Goal: Task Accomplishment & Management: Complete application form

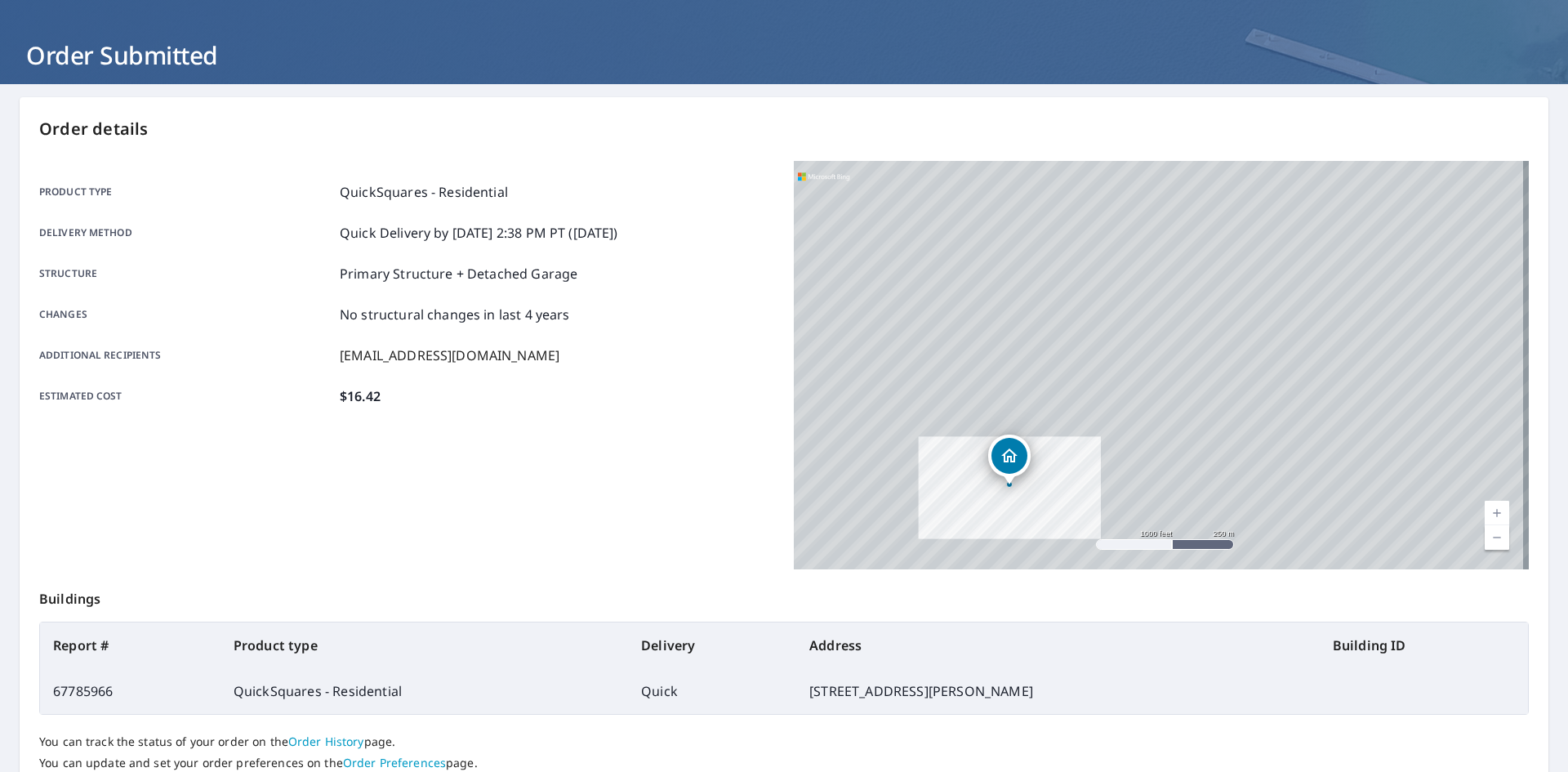
scroll to position [189, 0]
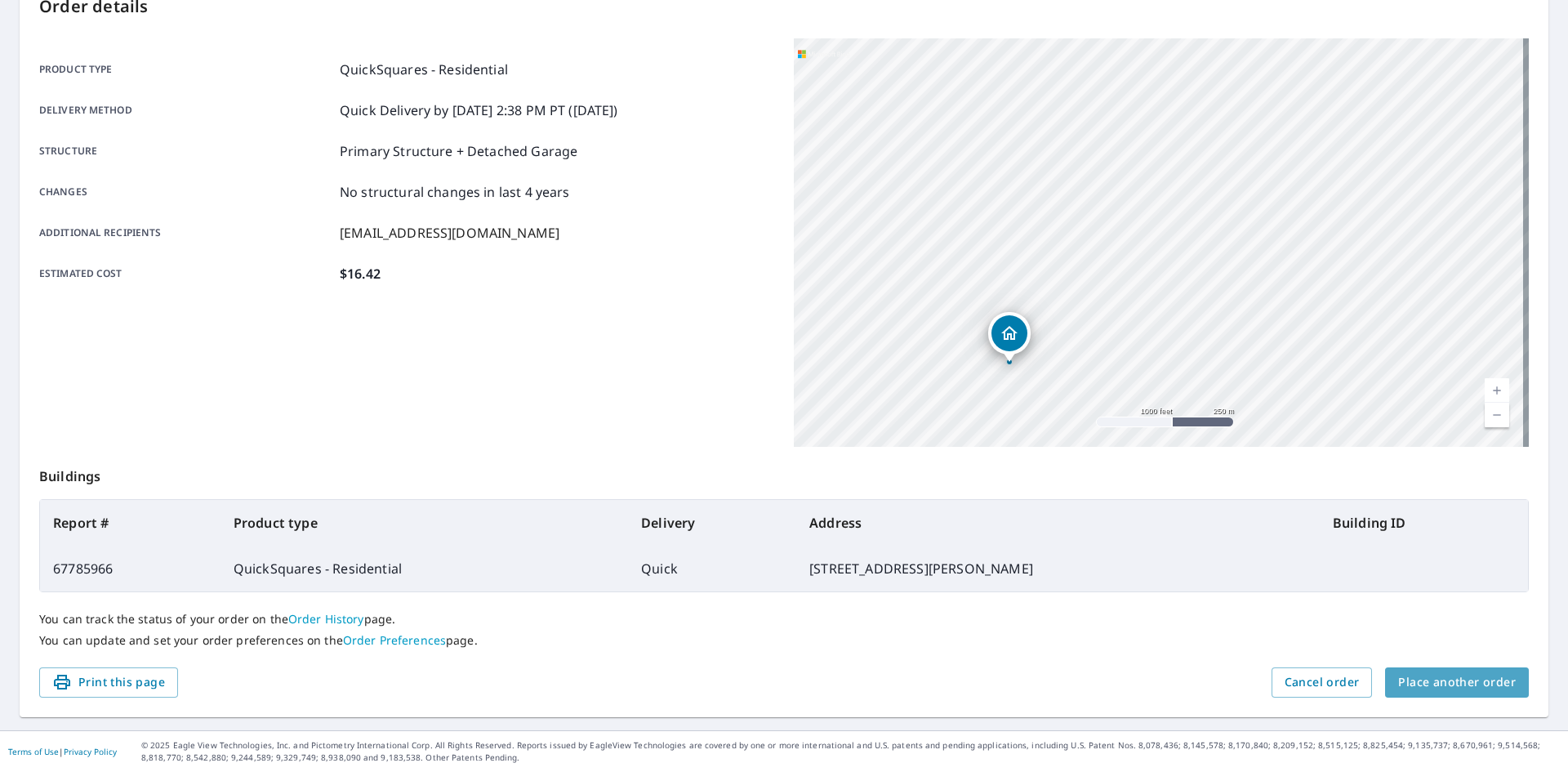
click at [1456, 676] on span "Place another order" at bounding box center [1457, 682] width 118 height 20
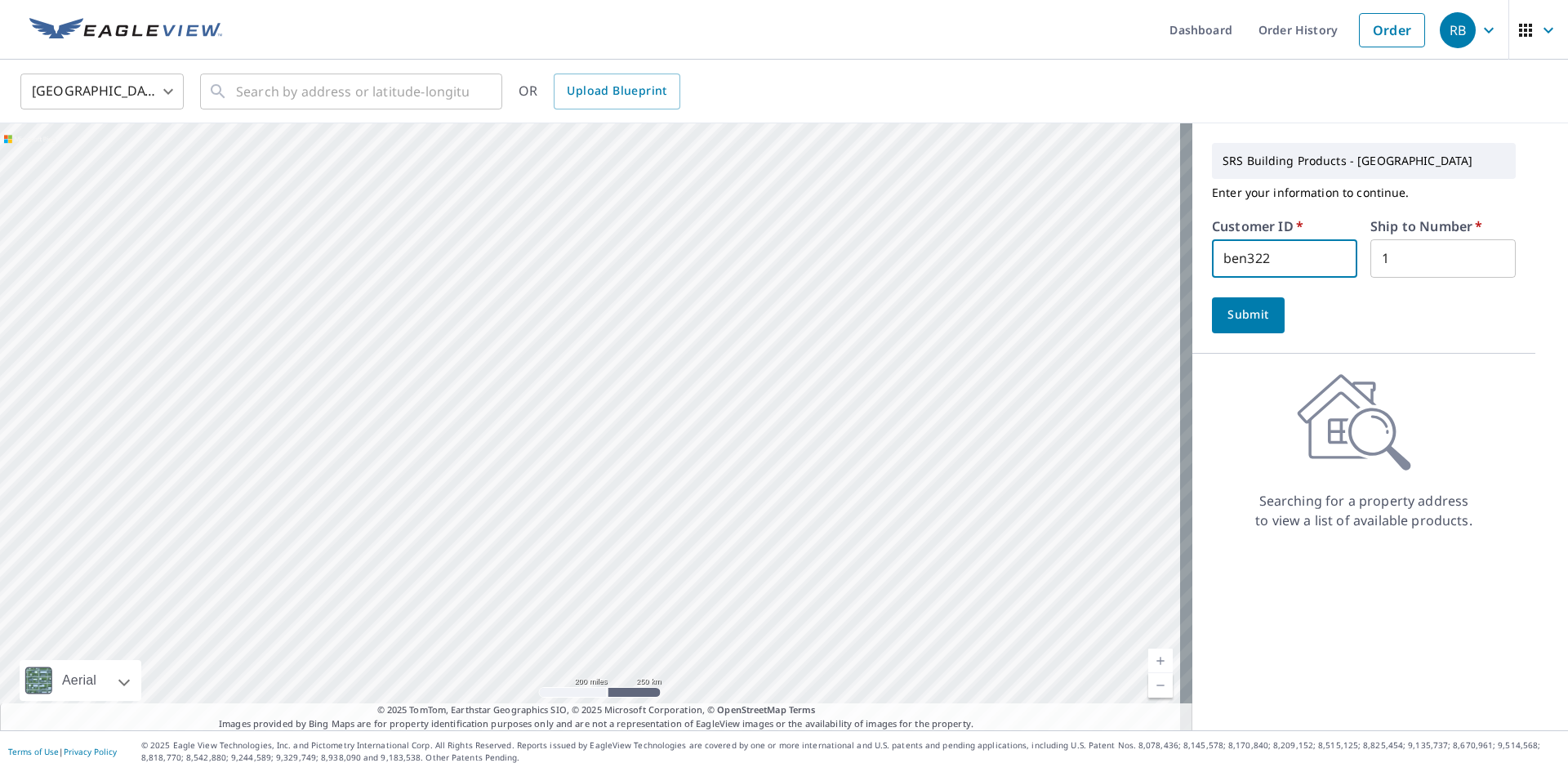
drag, startPoint x: 1318, startPoint y: 257, endPoint x: 1134, endPoint y: 253, distance: 184.0
click at [1134, 253] on div "Aerial Road A standard road map Aerial A detailed look from above Labels Labels…" at bounding box center [784, 427] width 1568 height 607
type input "stb322"
click at [577, 85] on span "Upload Blueprint" at bounding box center [616, 91] width 99 height 20
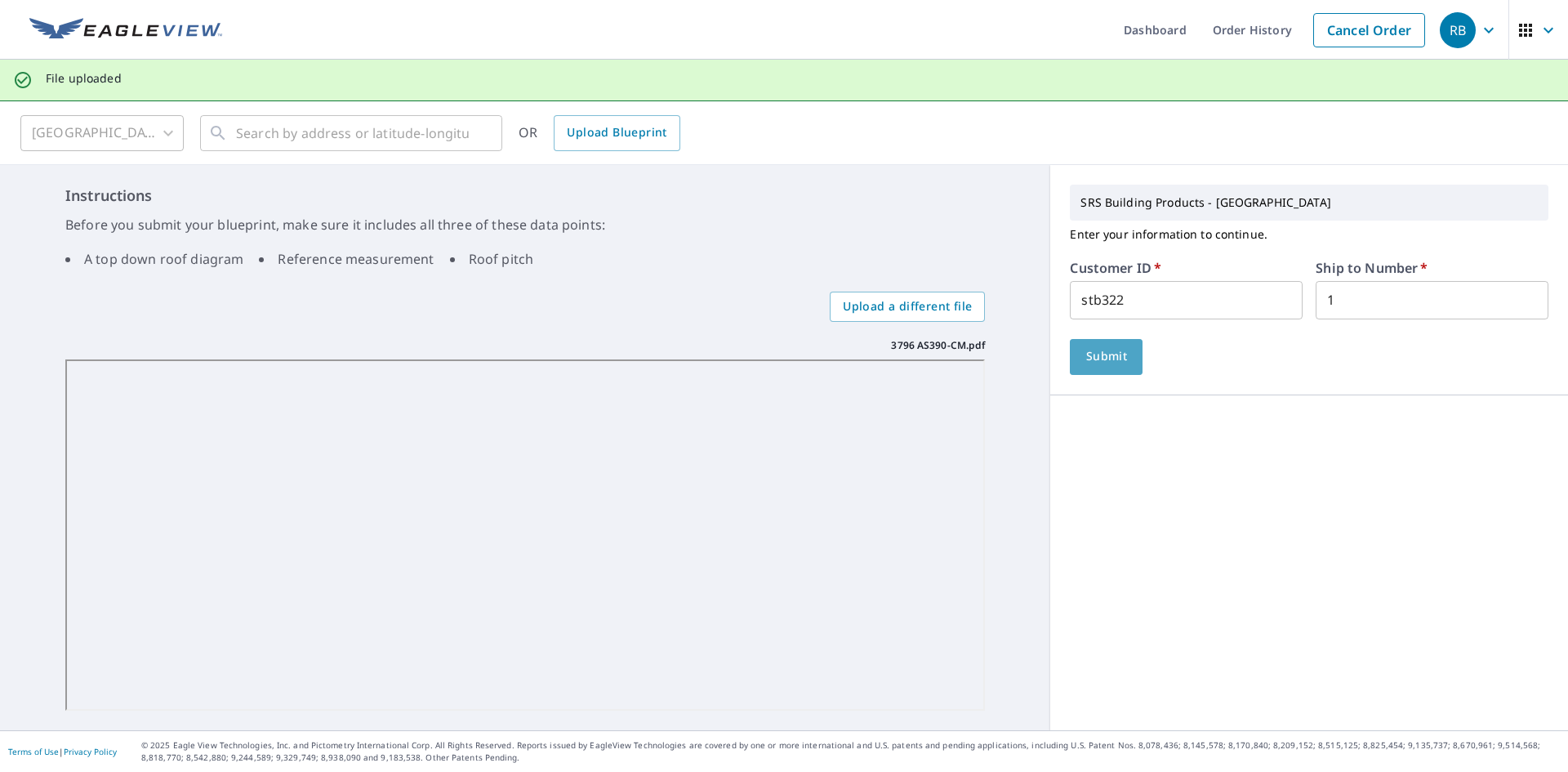
click at [1111, 356] on span "Submit" at bounding box center [1106, 357] width 46 height 20
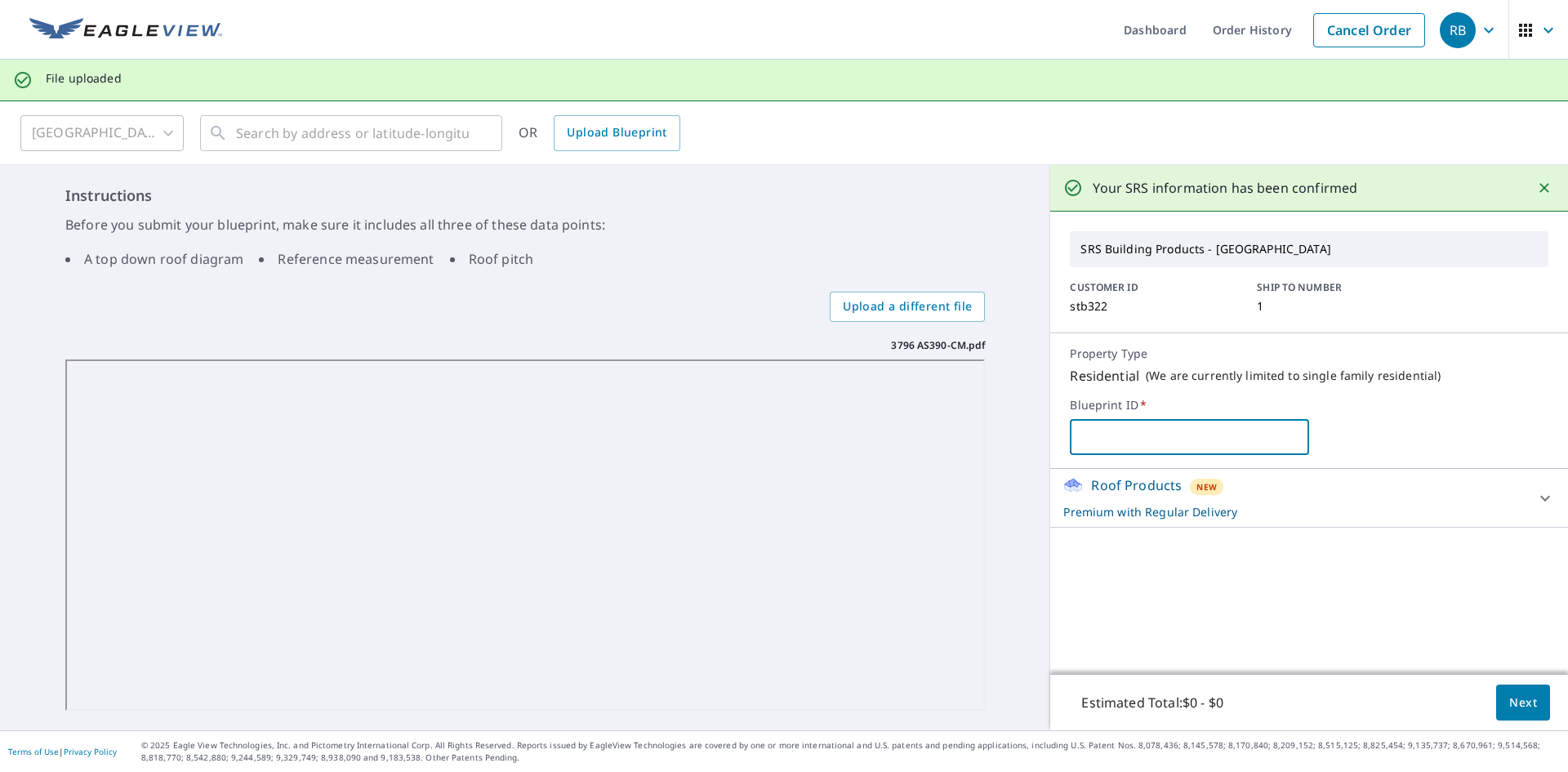
click at [1127, 434] on input "text" at bounding box center [1189, 436] width 240 height 45
type input "3796"
click at [1398, 436] on div "3796 ​" at bounding box center [1308, 436] width 478 height 36
click at [1521, 709] on span "Next" at bounding box center [1523, 702] width 28 height 20
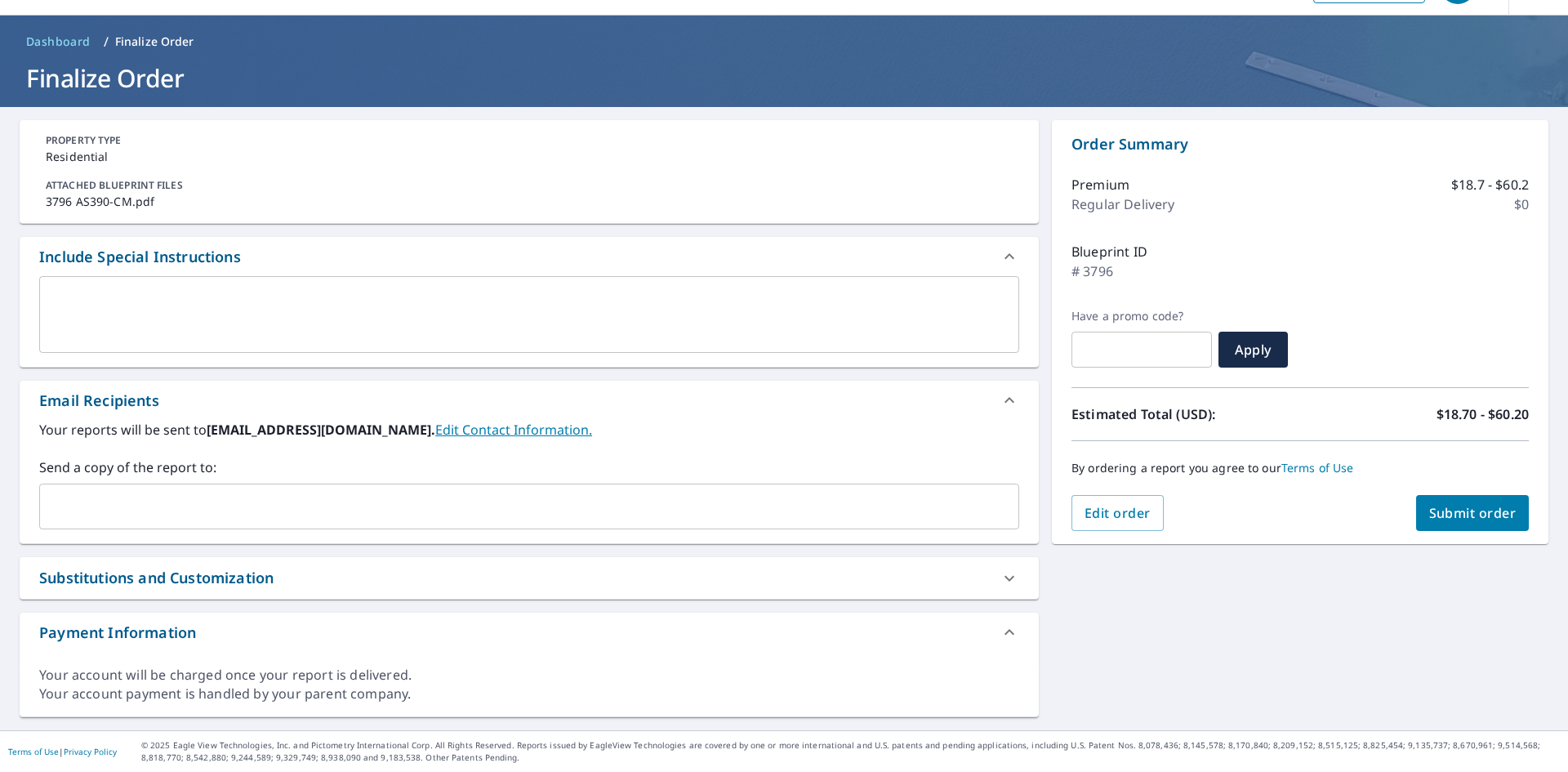
scroll to position [44, 0]
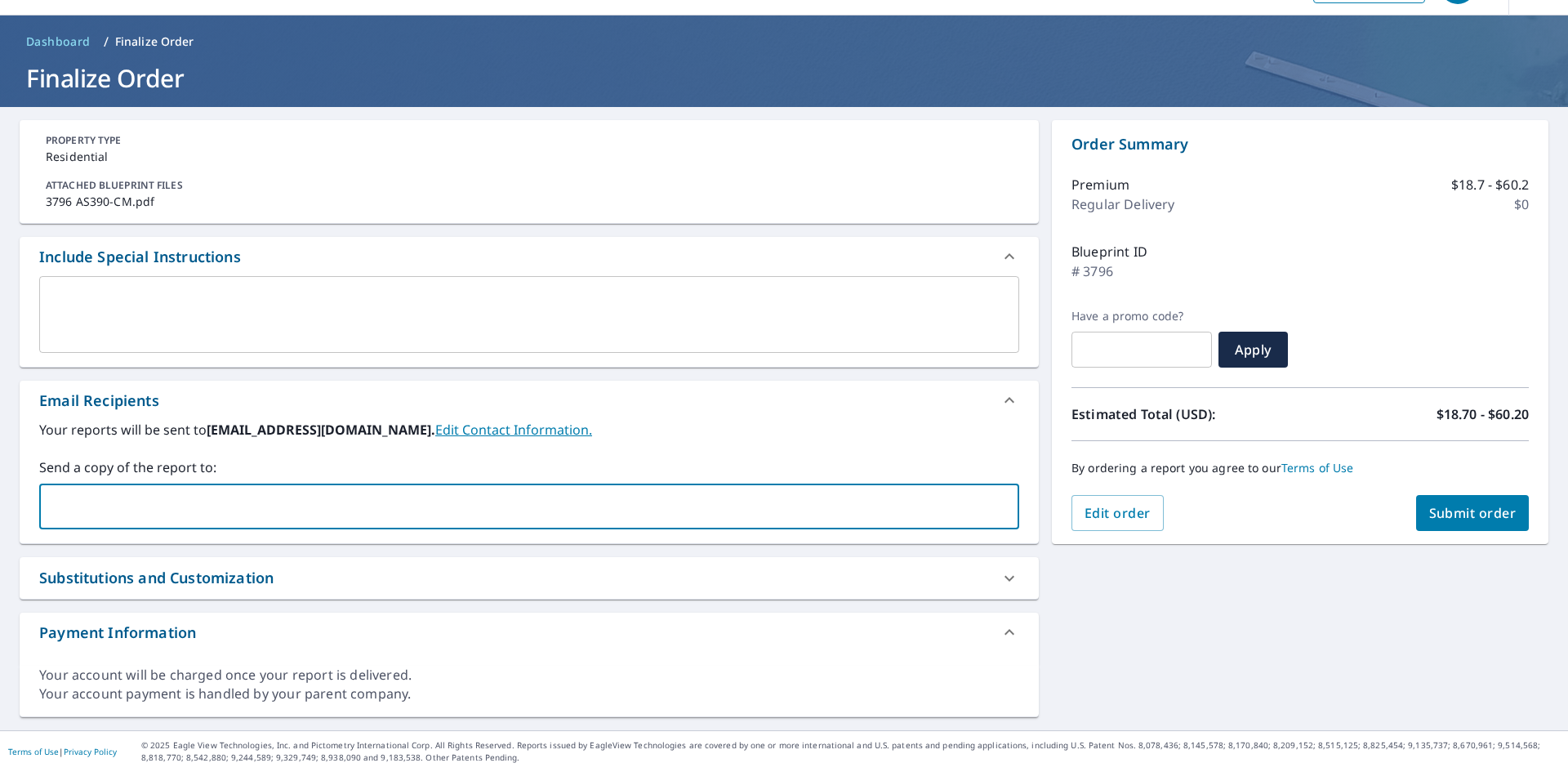
click at [143, 512] on input "text" at bounding box center [516, 506] width 941 height 31
type input "[PERSON_NAME][EMAIL_ADDRESS][PERSON_NAME][DOMAIN_NAME]"
checkbox input "true"
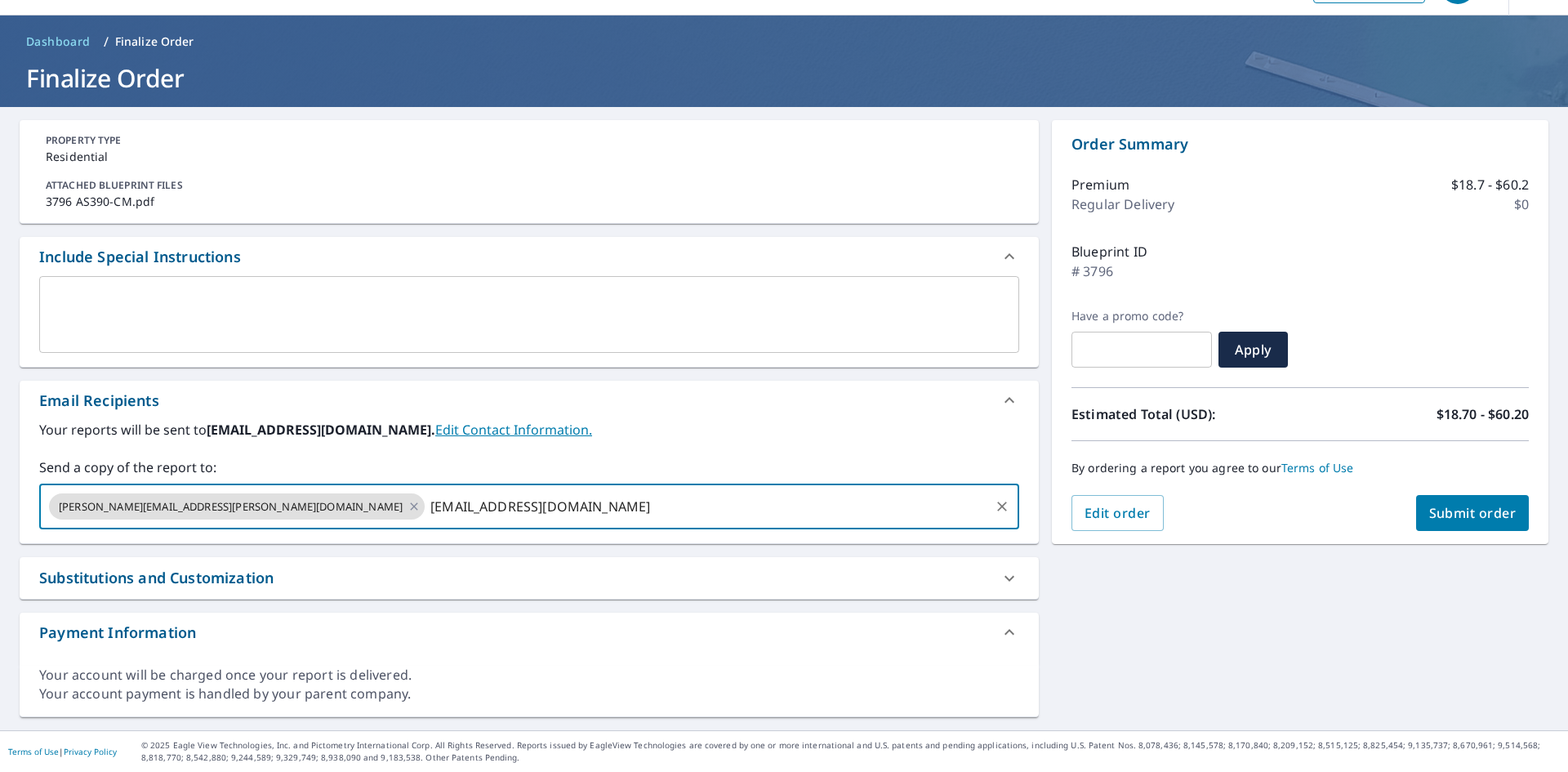
type input "[EMAIL_ADDRESS][DOMAIN_NAME]"
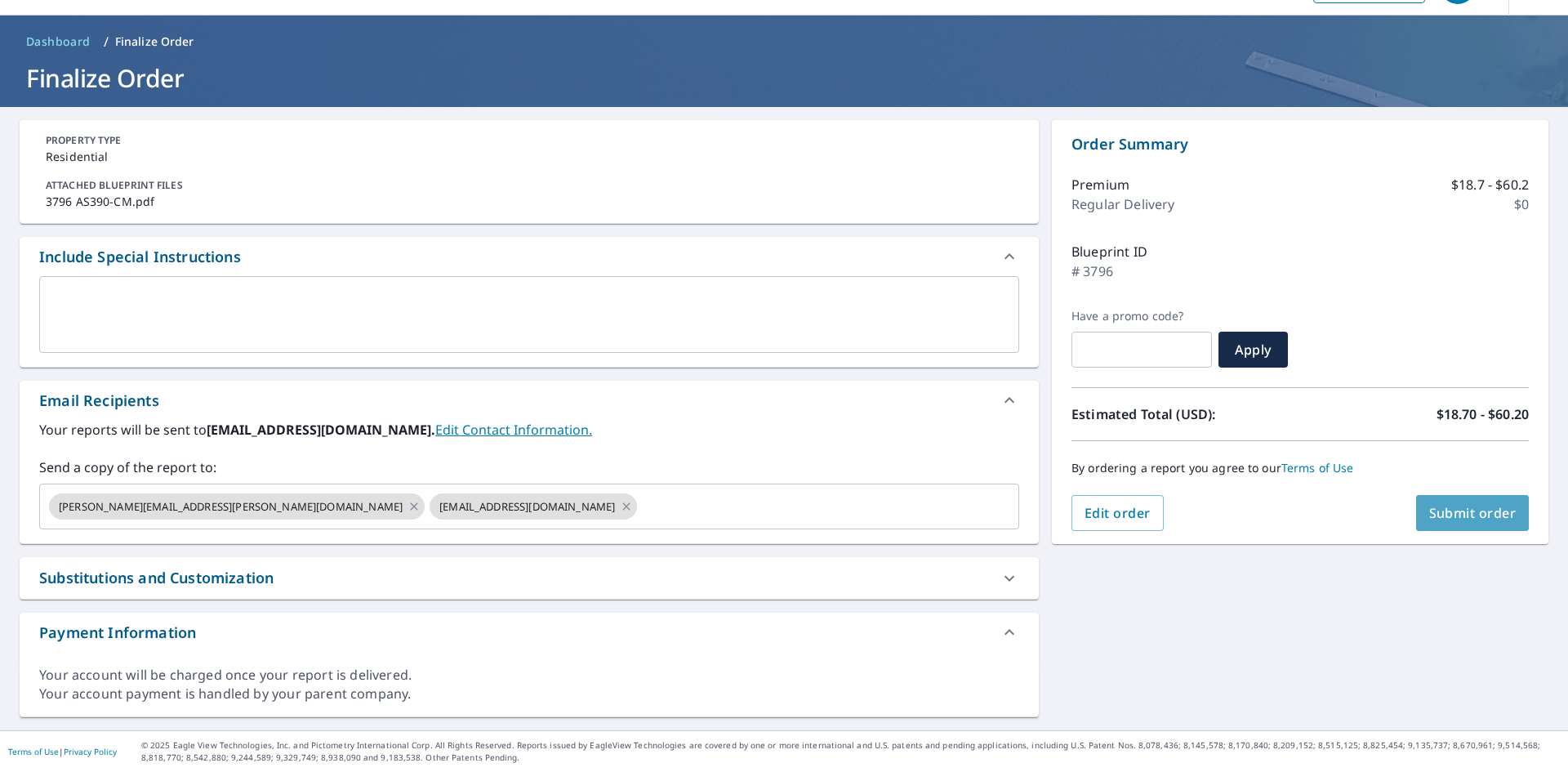
click at [1471, 500] on button "Submit order" at bounding box center [1472, 512] width 114 height 36
checkbox input "true"
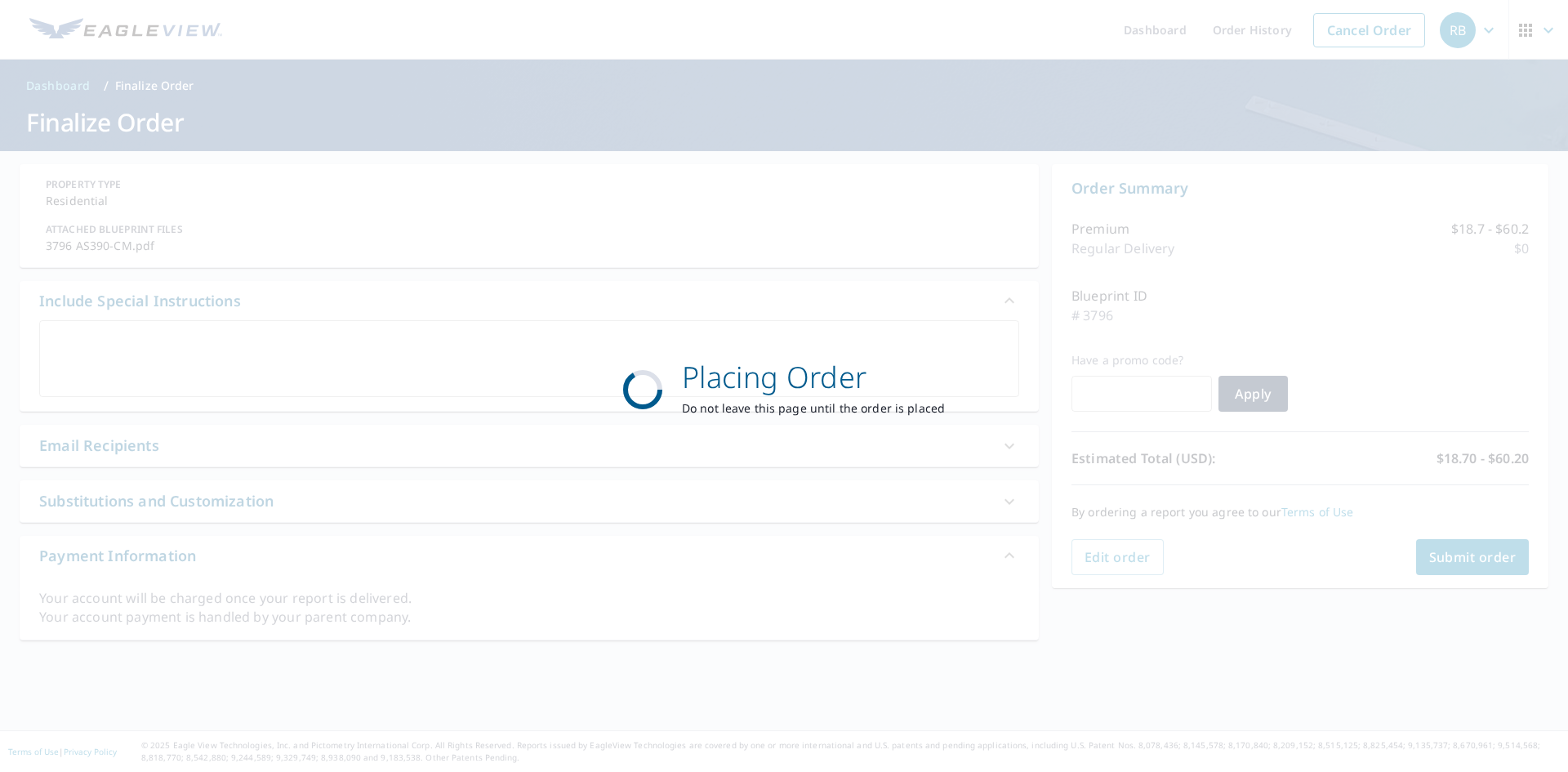
scroll to position [0, 0]
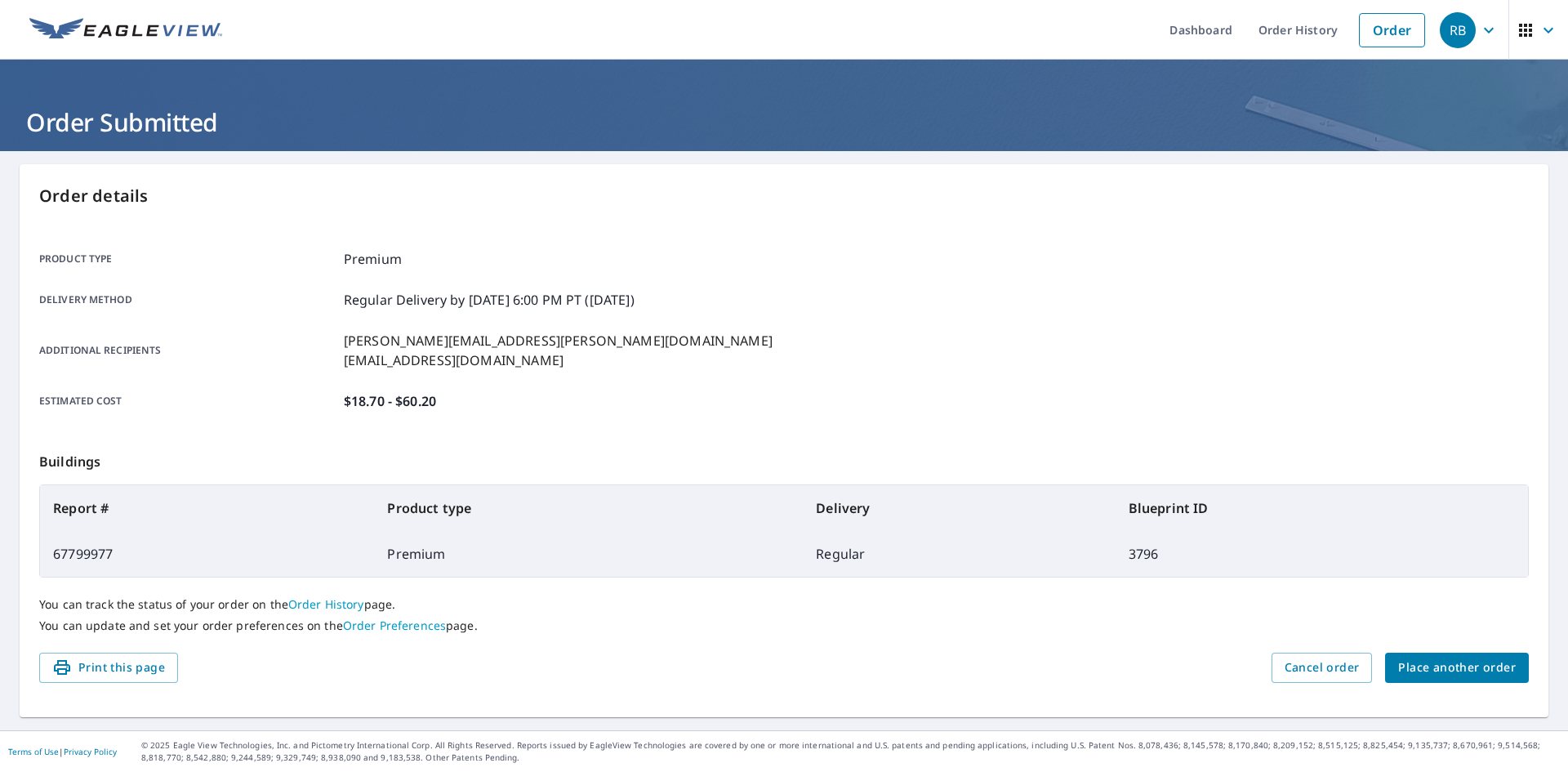
click at [1493, 666] on span "Place another order" at bounding box center [1457, 668] width 118 height 20
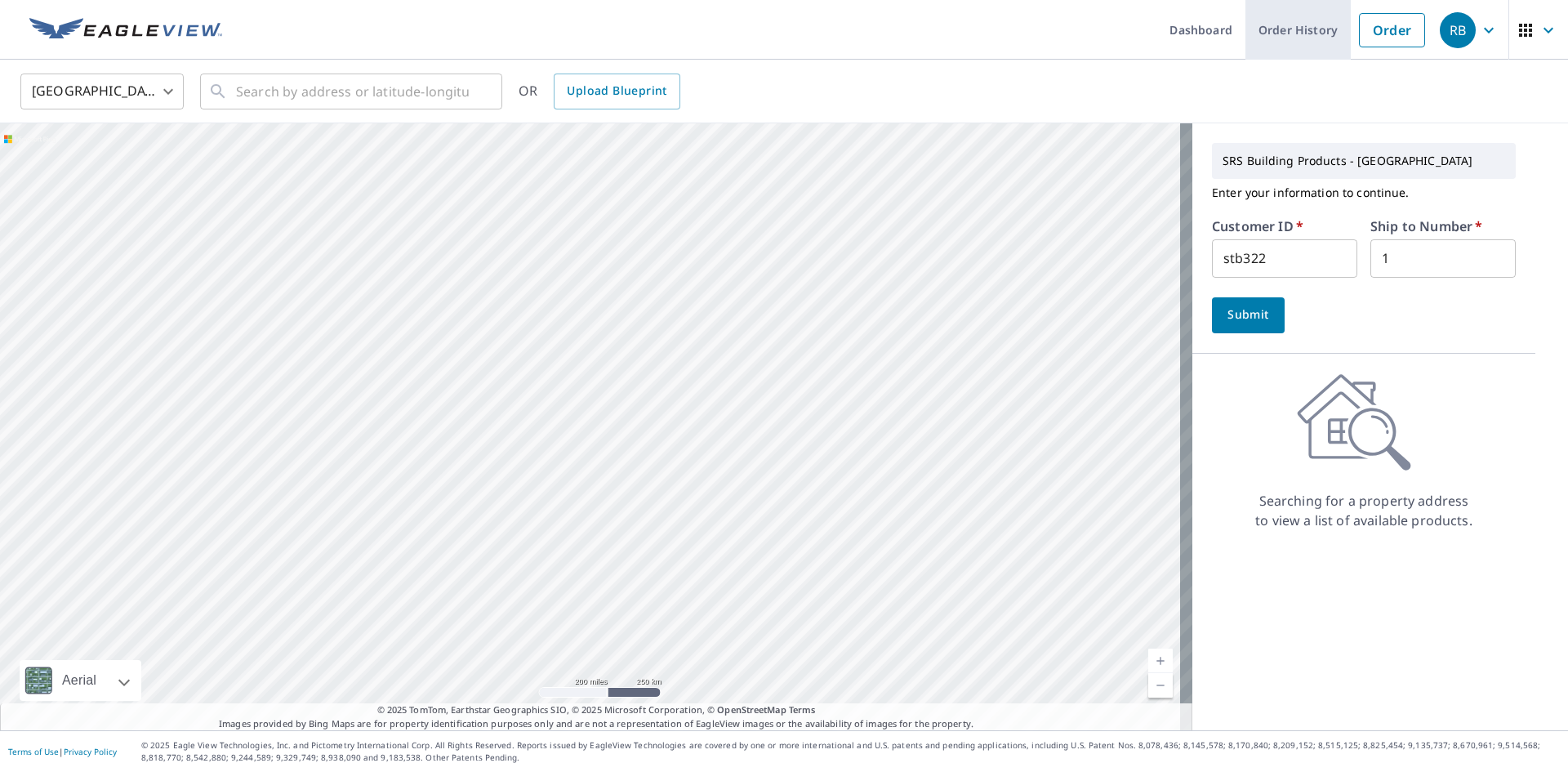
click at [1298, 37] on link "Order History" at bounding box center [1297, 29] width 105 height 60
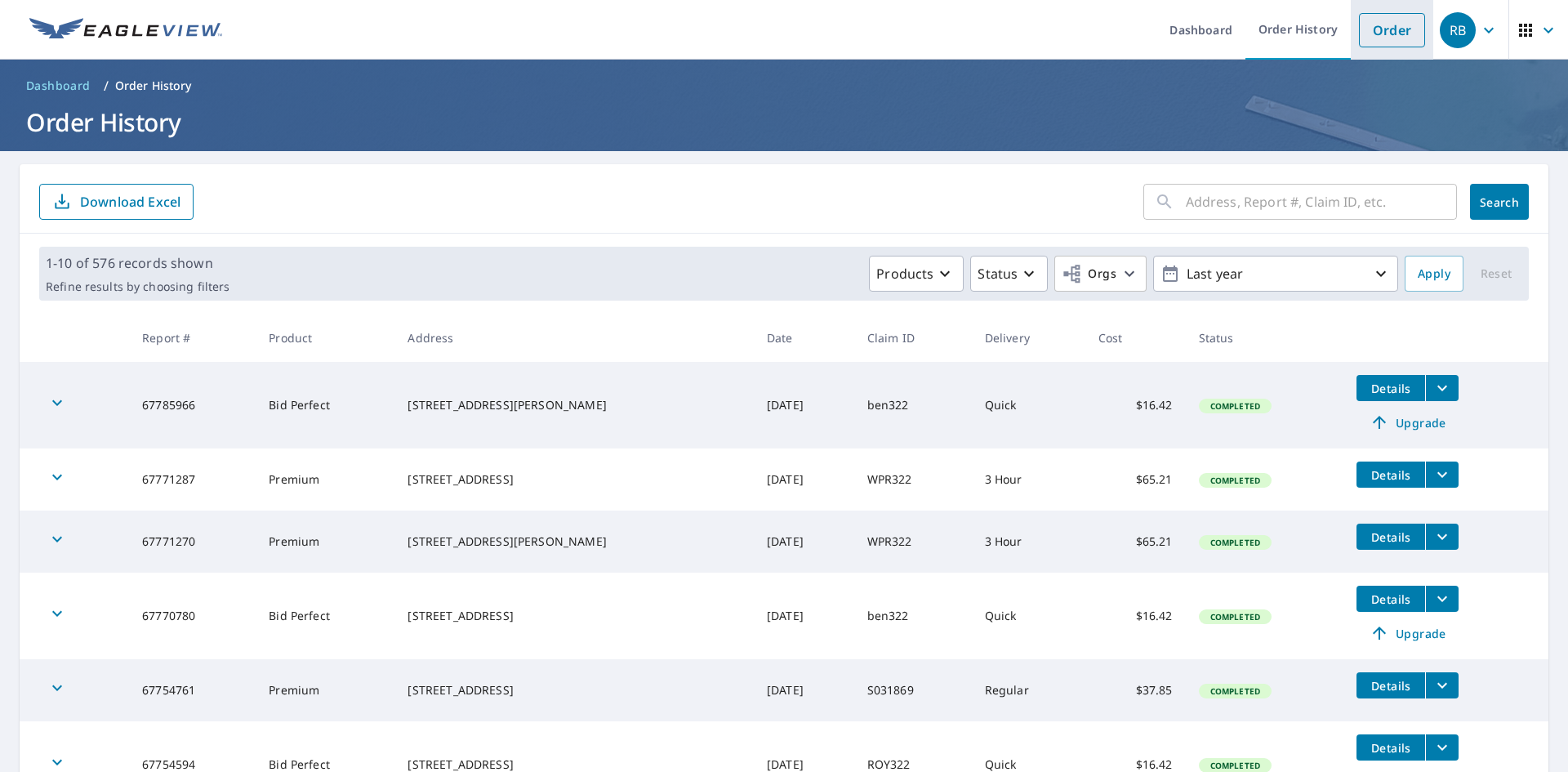
click at [1391, 39] on link "Order" at bounding box center [1391, 30] width 66 height 34
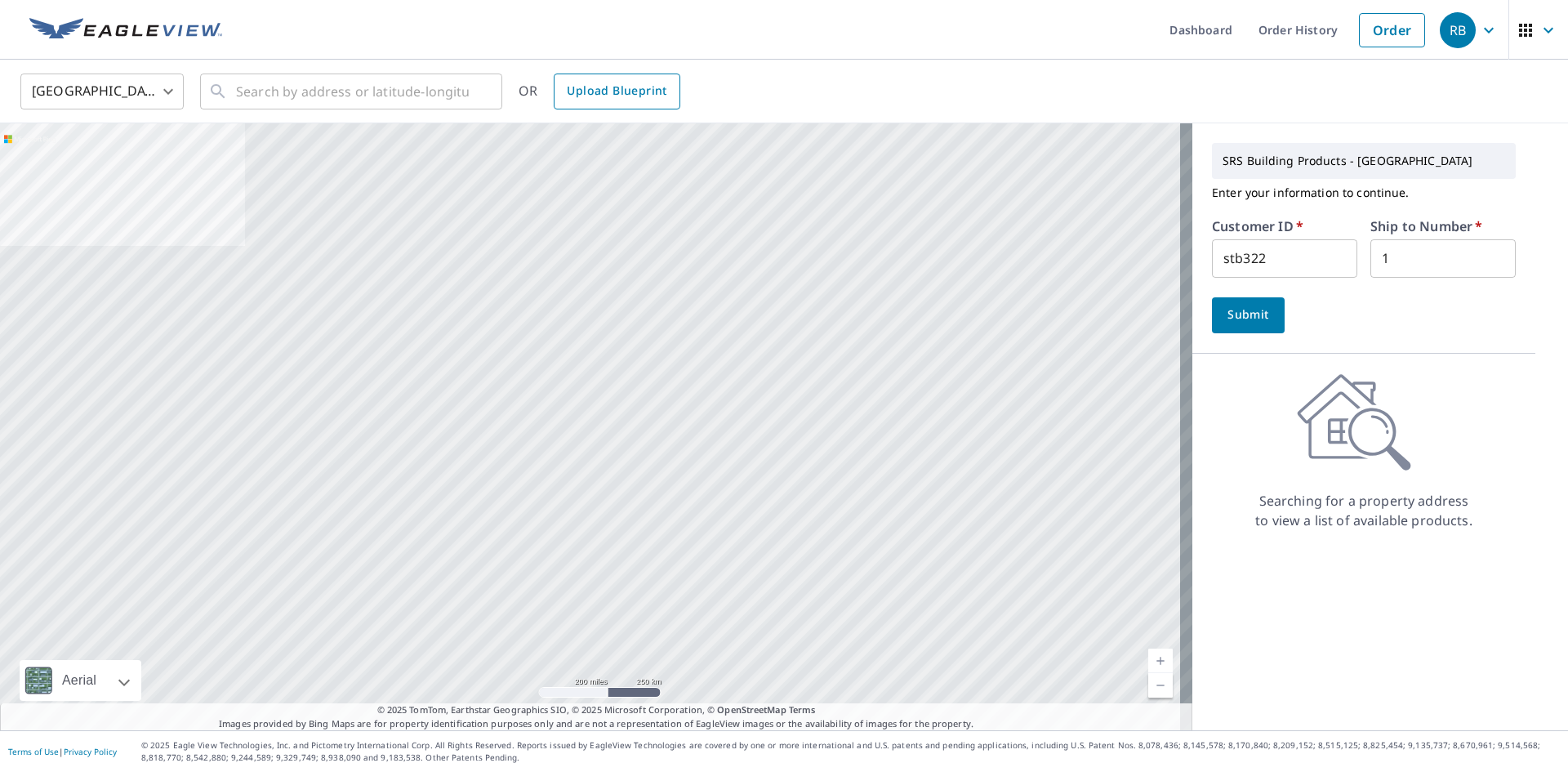
click at [629, 98] on span "Upload Blueprint" at bounding box center [616, 91] width 99 height 20
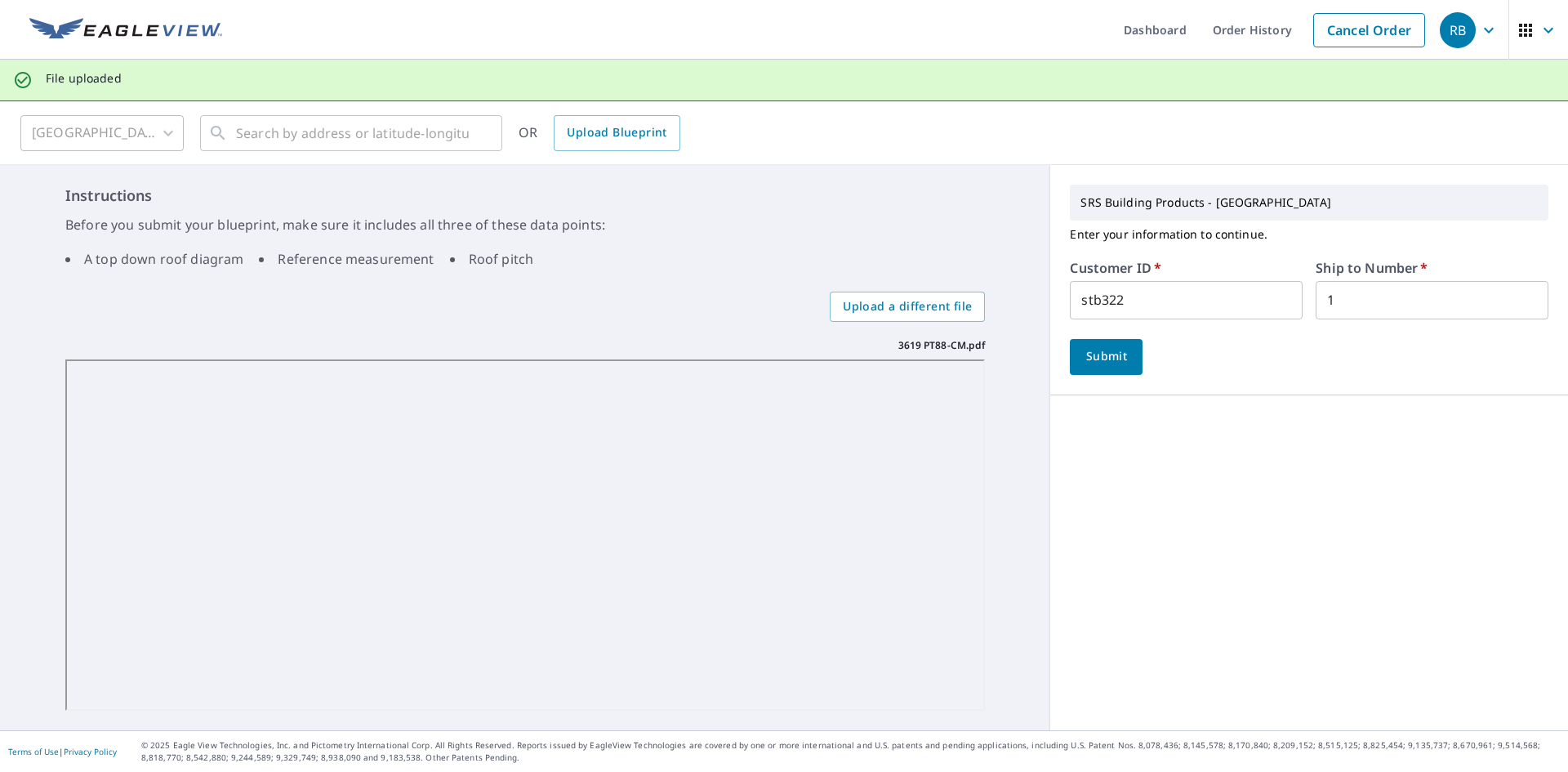
click at [1086, 360] on span "Submit" at bounding box center [1106, 357] width 46 height 20
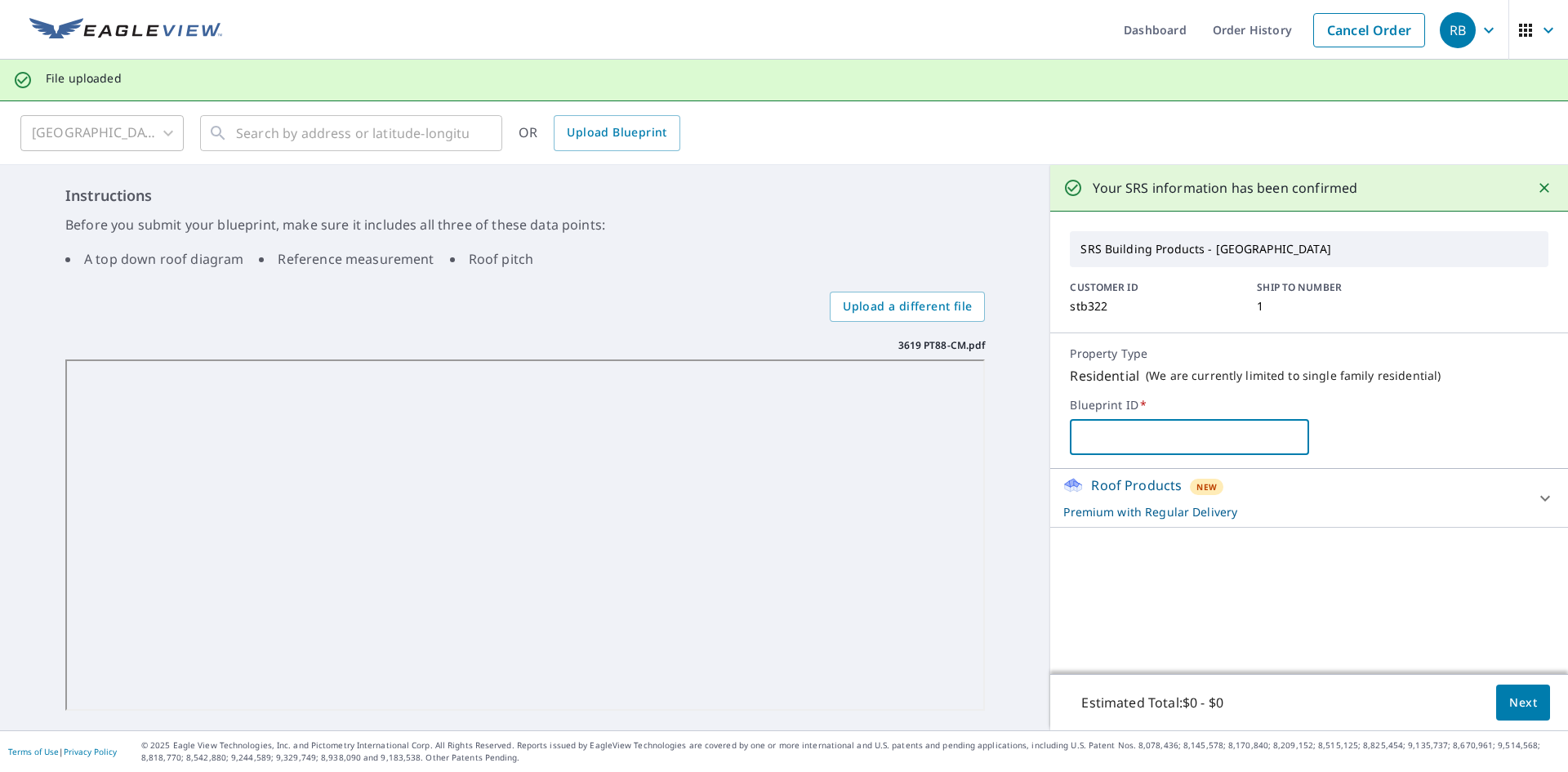
click at [1157, 448] on input "text" at bounding box center [1189, 436] width 240 height 45
type input "3619"
click at [1509, 708] on span "Next" at bounding box center [1523, 702] width 28 height 20
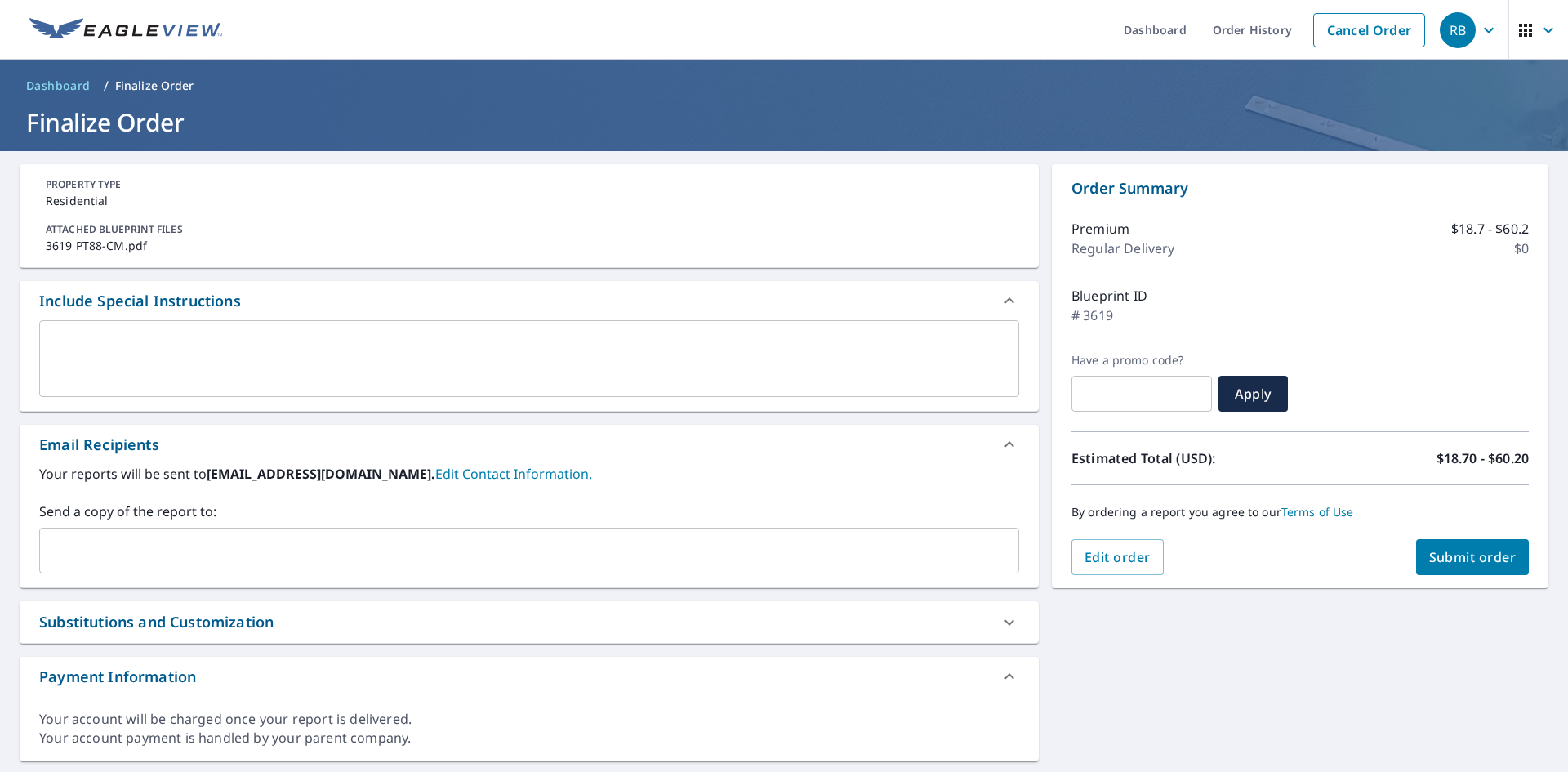
scroll to position [44, 0]
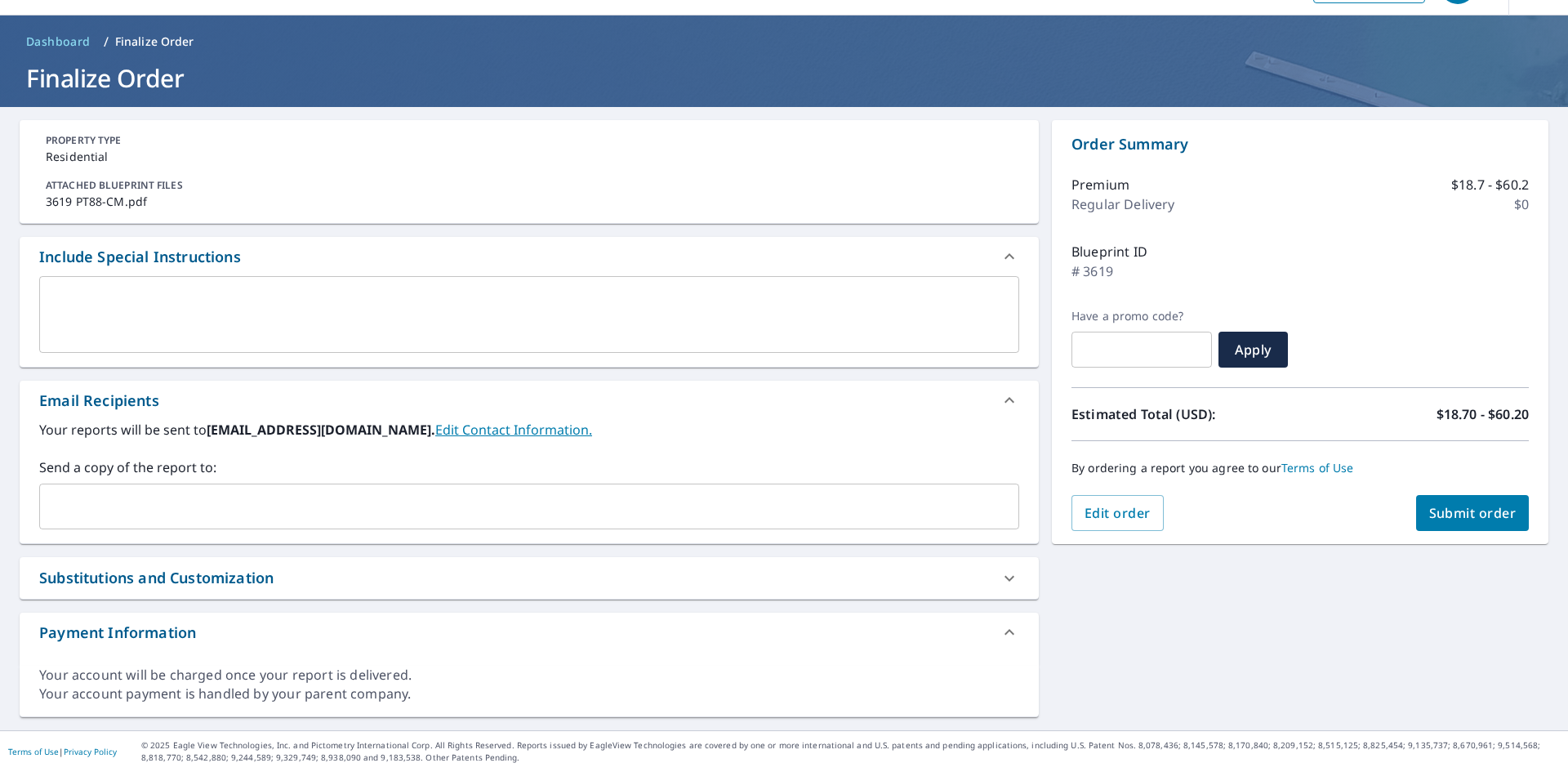
click at [69, 489] on div "​" at bounding box center [529, 506] width 979 height 45
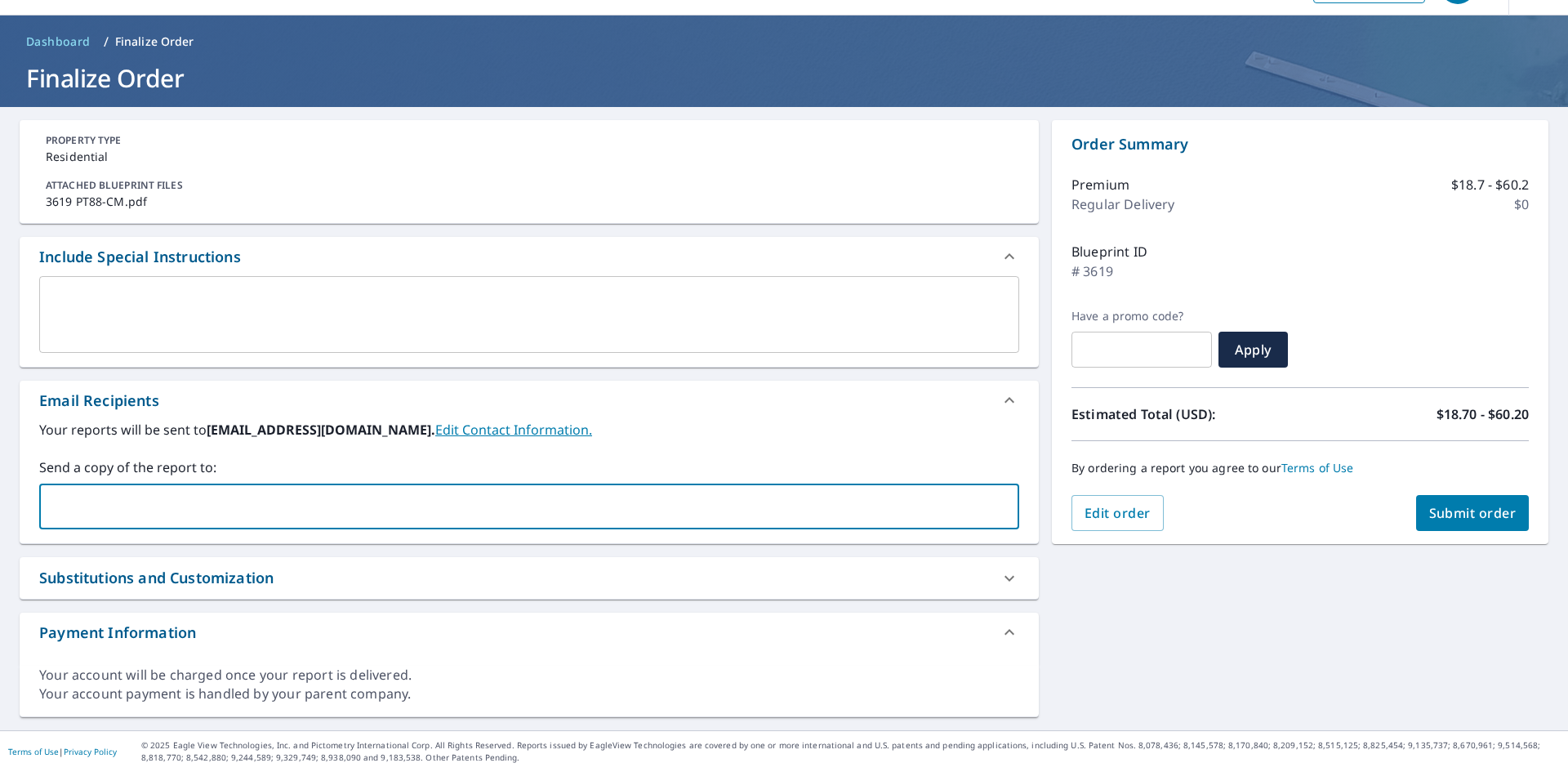
click at [69, 499] on input "text" at bounding box center [516, 506] width 941 height 31
type input "[PERSON_NAME][EMAIL_ADDRESS][PERSON_NAME][DOMAIN_NAME]"
checkbox input "true"
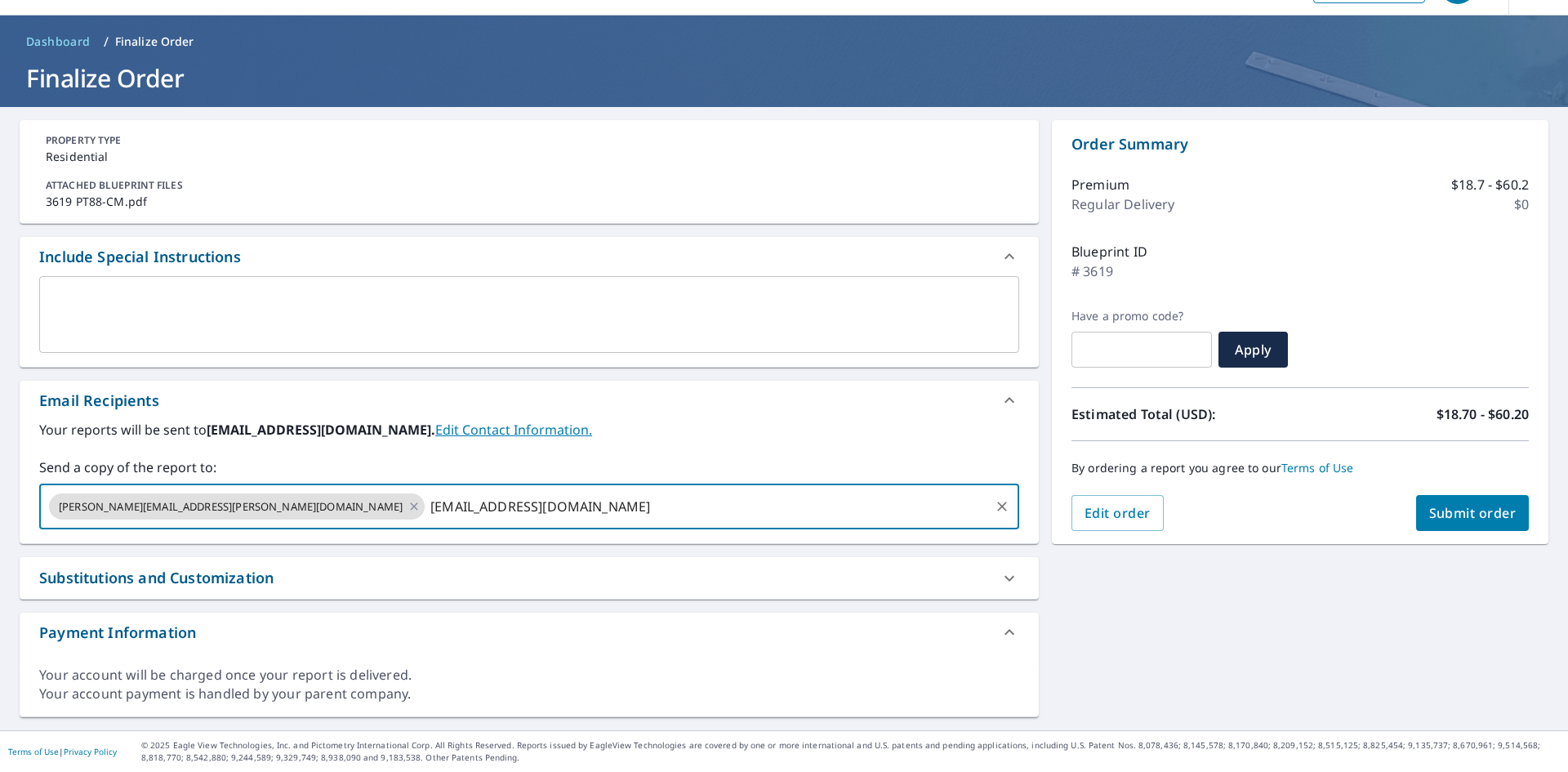
type input "[EMAIL_ADDRESS][DOMAIN_NAME]"
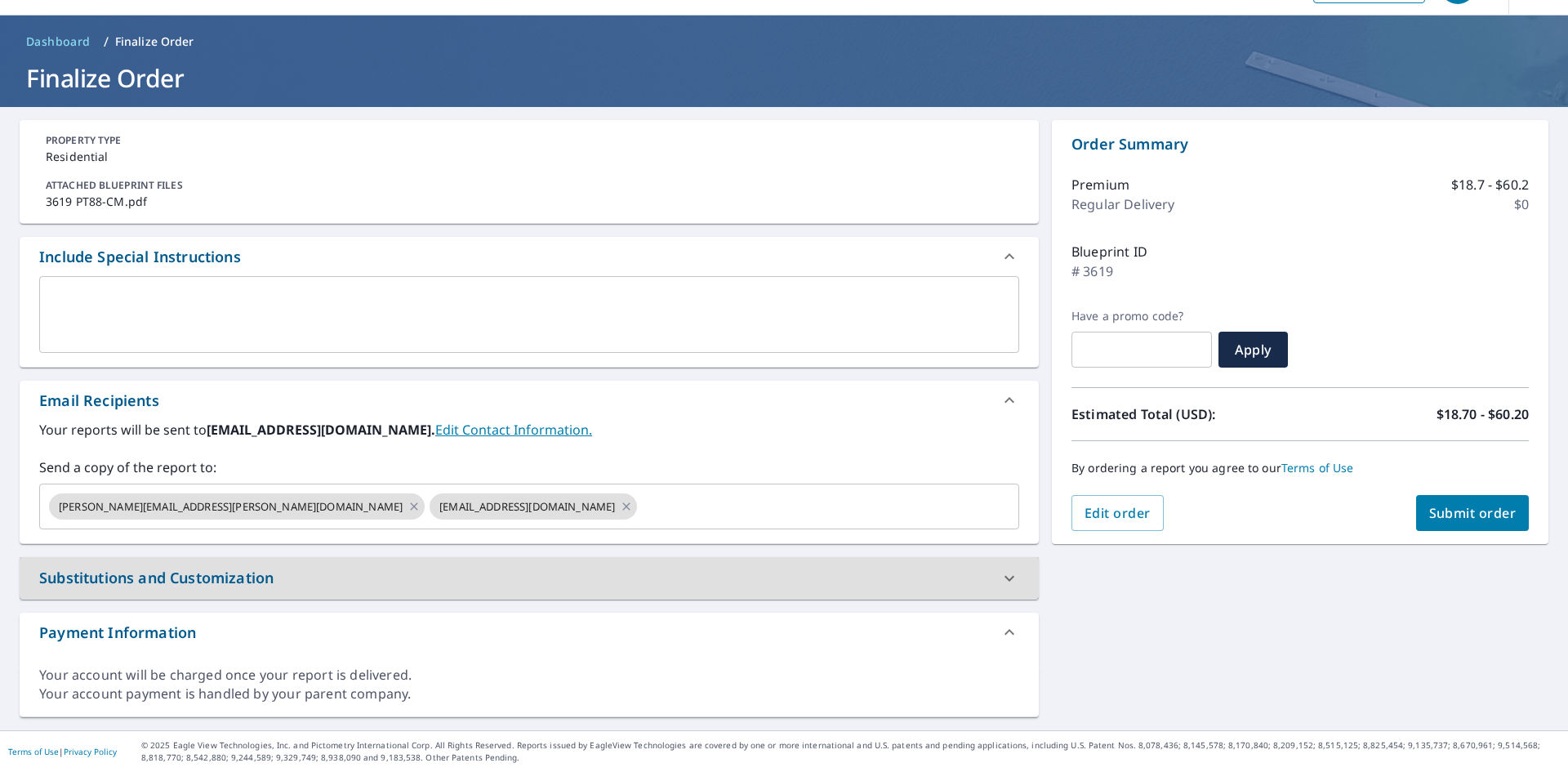
click at [1479, 506] on span "Submit order" at bounding box center [1472, 512] width 87 height 18
checkbox input "true"
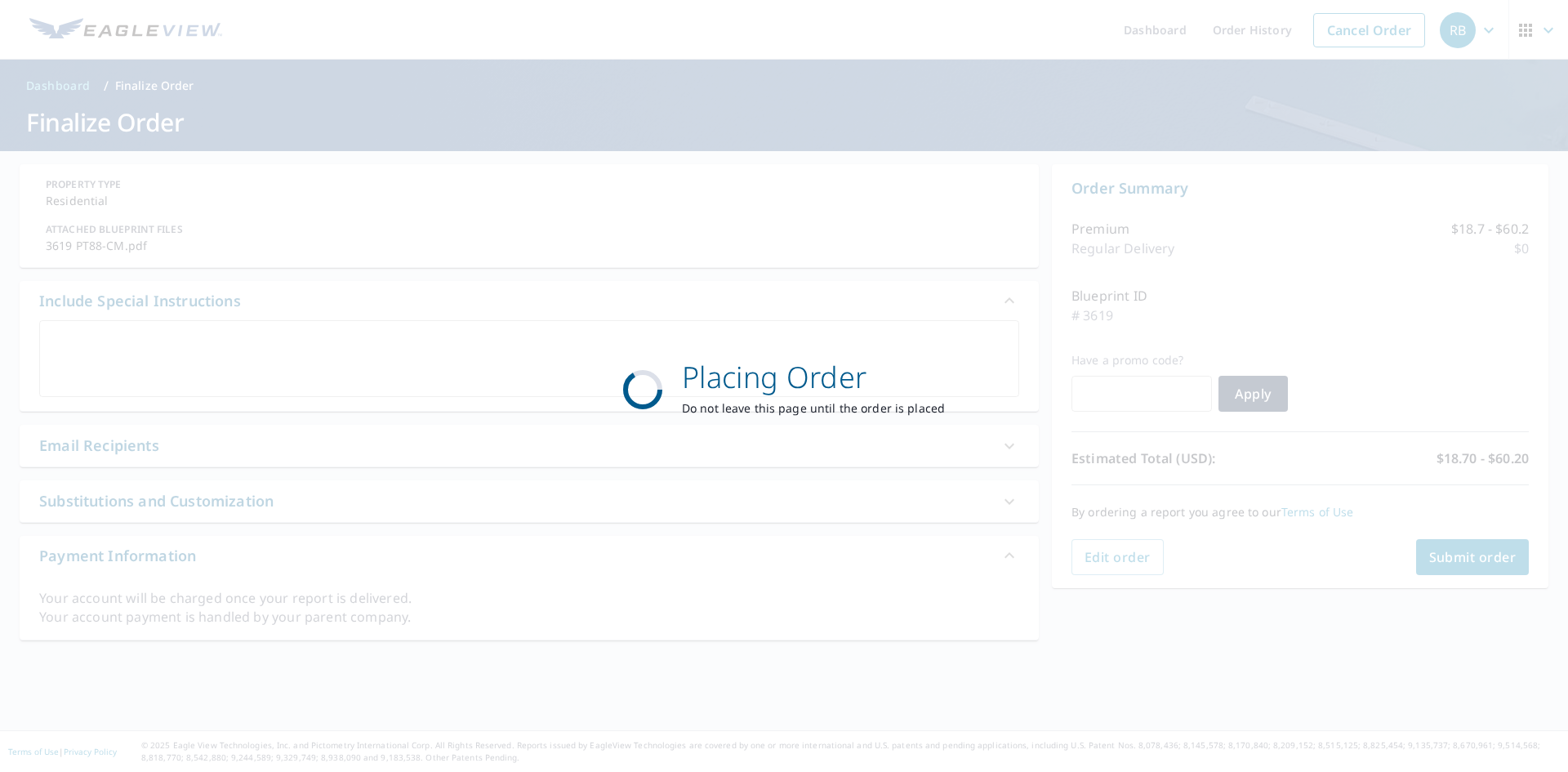
scroll to position [0, 0]
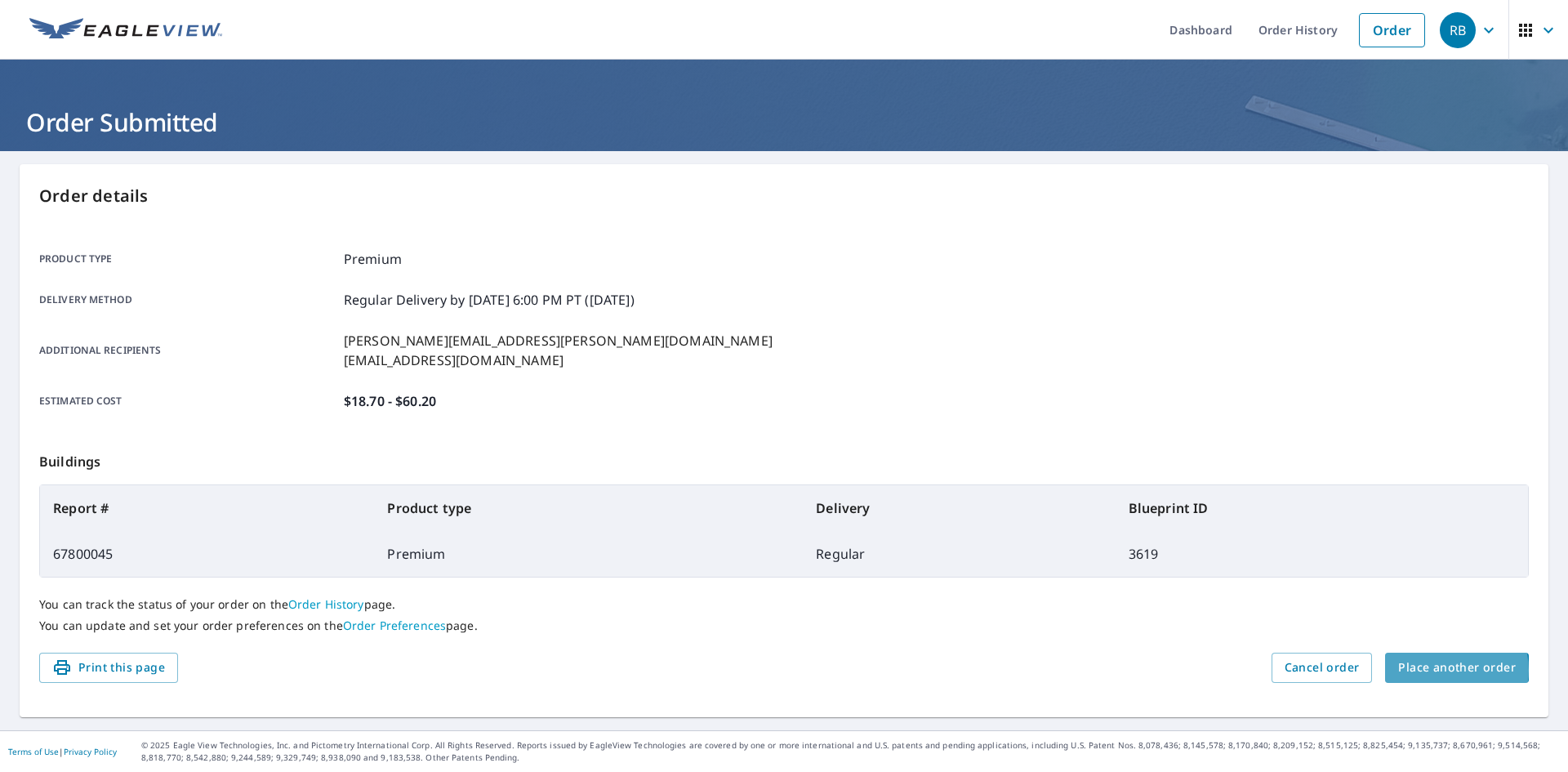
click at [1437, 669] on span "Place another order" at bounding box center [1457, 668] width 118 height 20
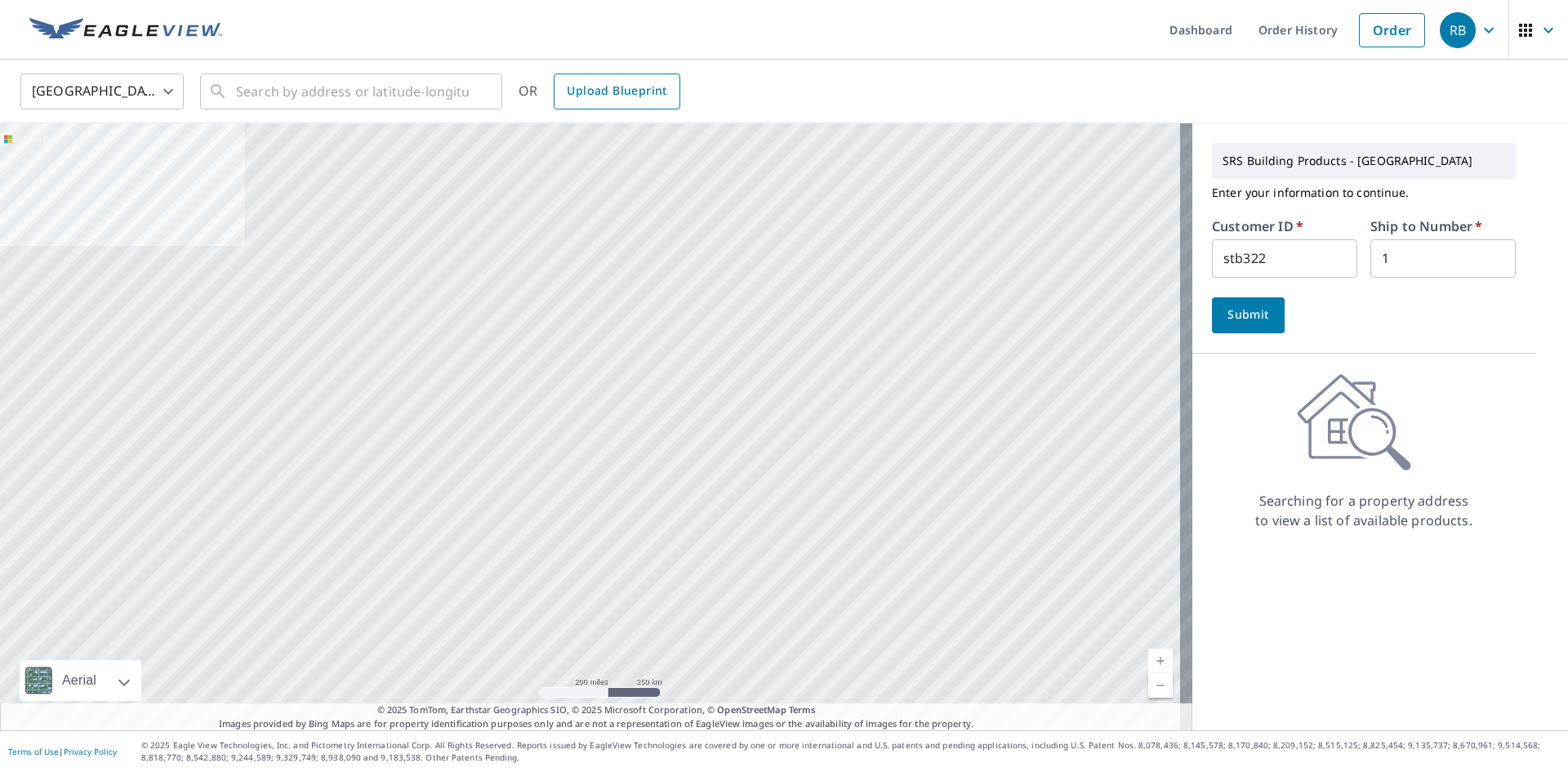
click at [572, 91] on span "Upload Blueprint" at bounding box center [616, 91] width 99 height 20
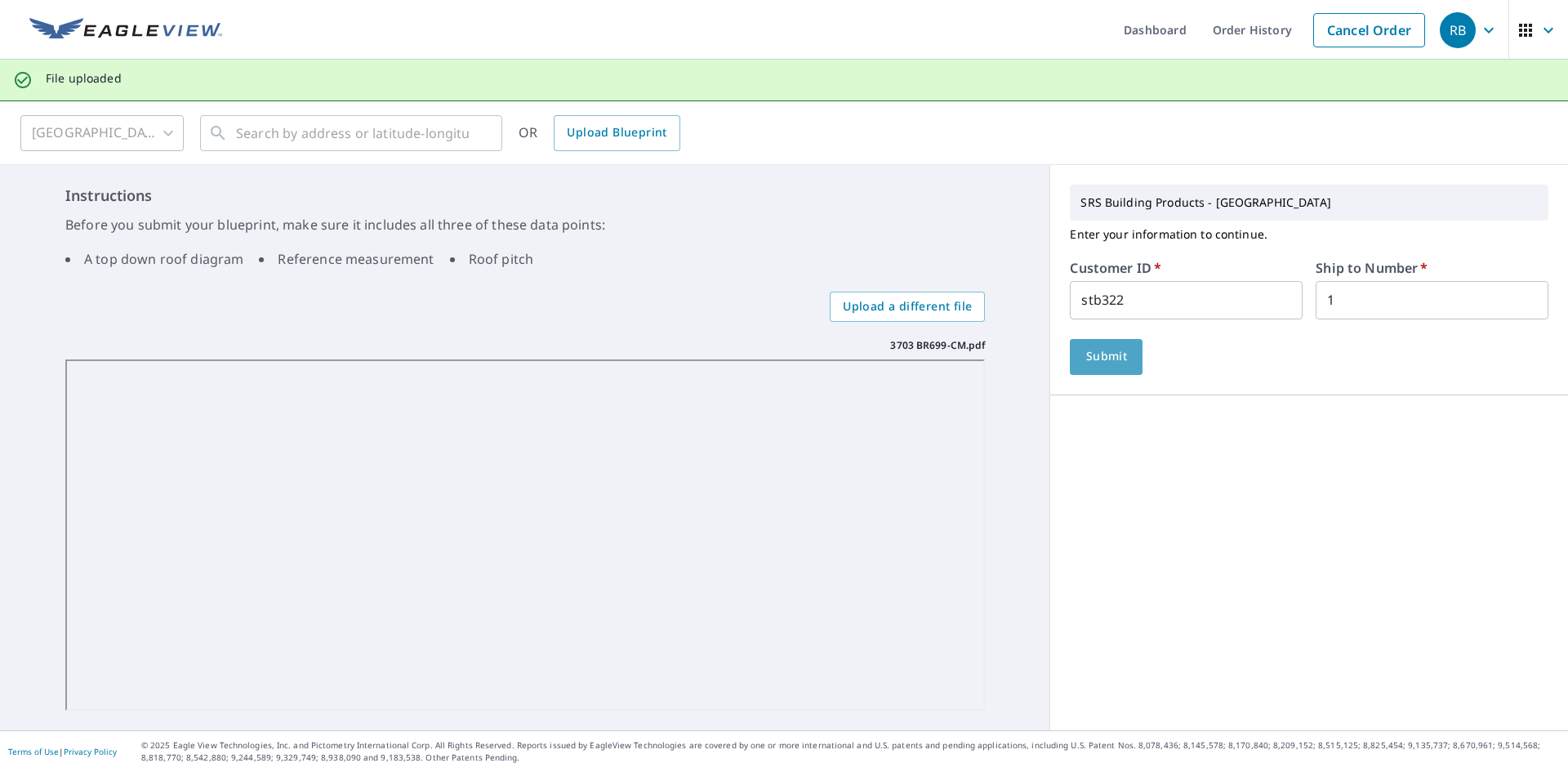
click at [1090, 359] on span "Submit" at bounding box center [1106, 357] width 46 height 20
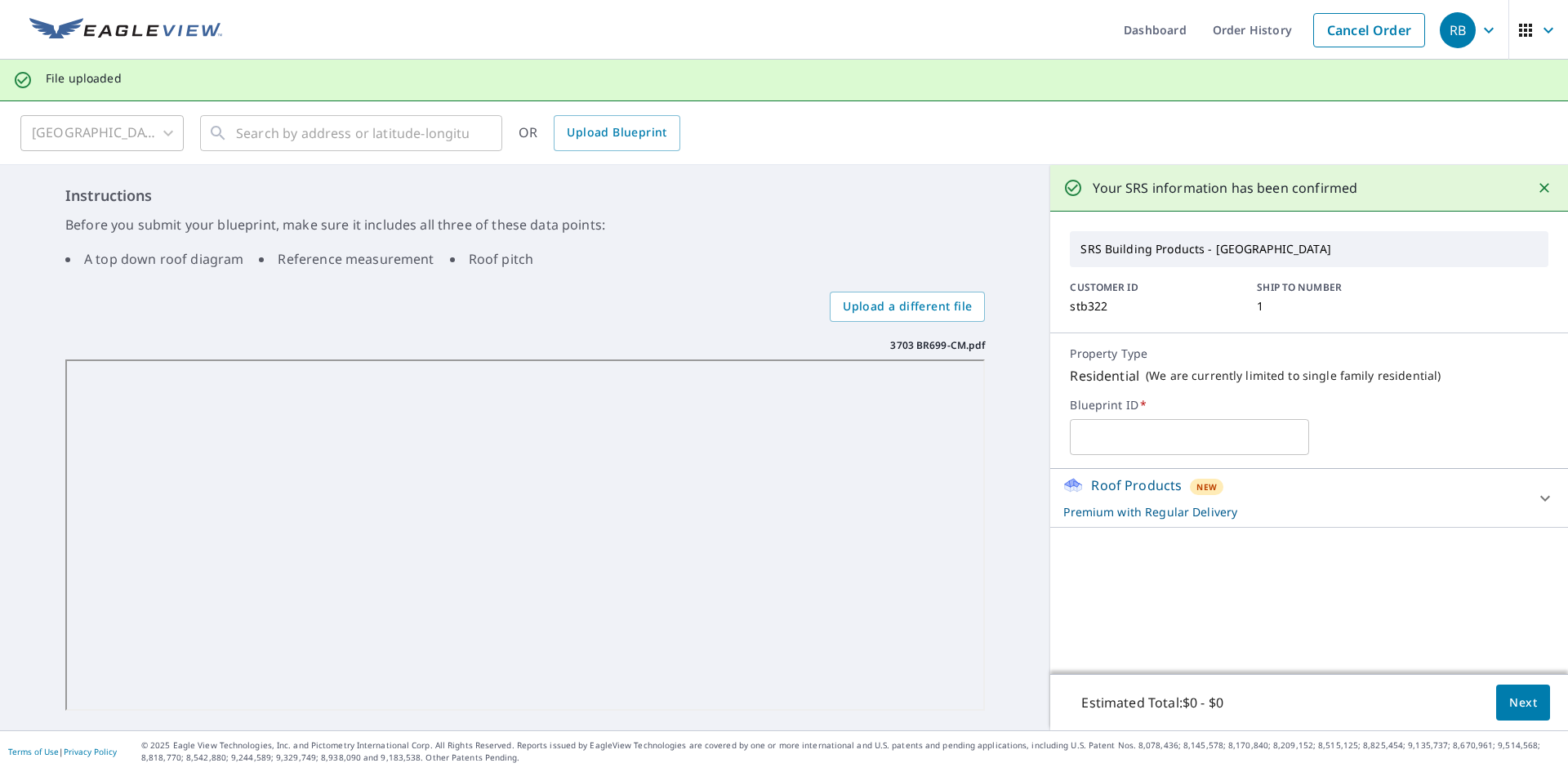
click at [1131, 447] on input "text" at bounding box center [1189, 436] width 240 height 45
type input "3703"
click at [1509, 710] on span "Next" at bounding box center [1523, 702] width 28 height 20
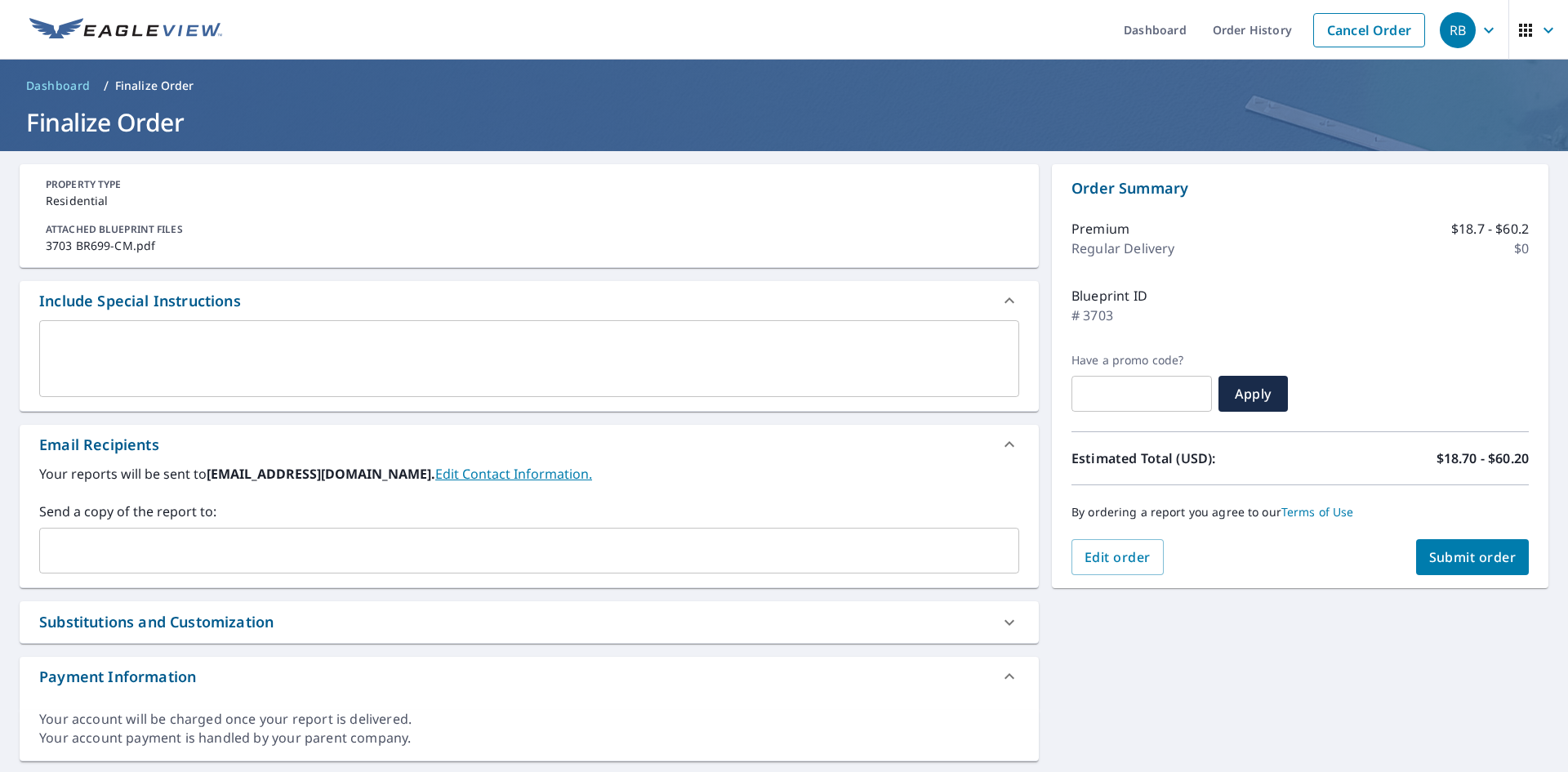
click at [105, 538] on input "text" at bounding box center [516, 550] width 941 height 31
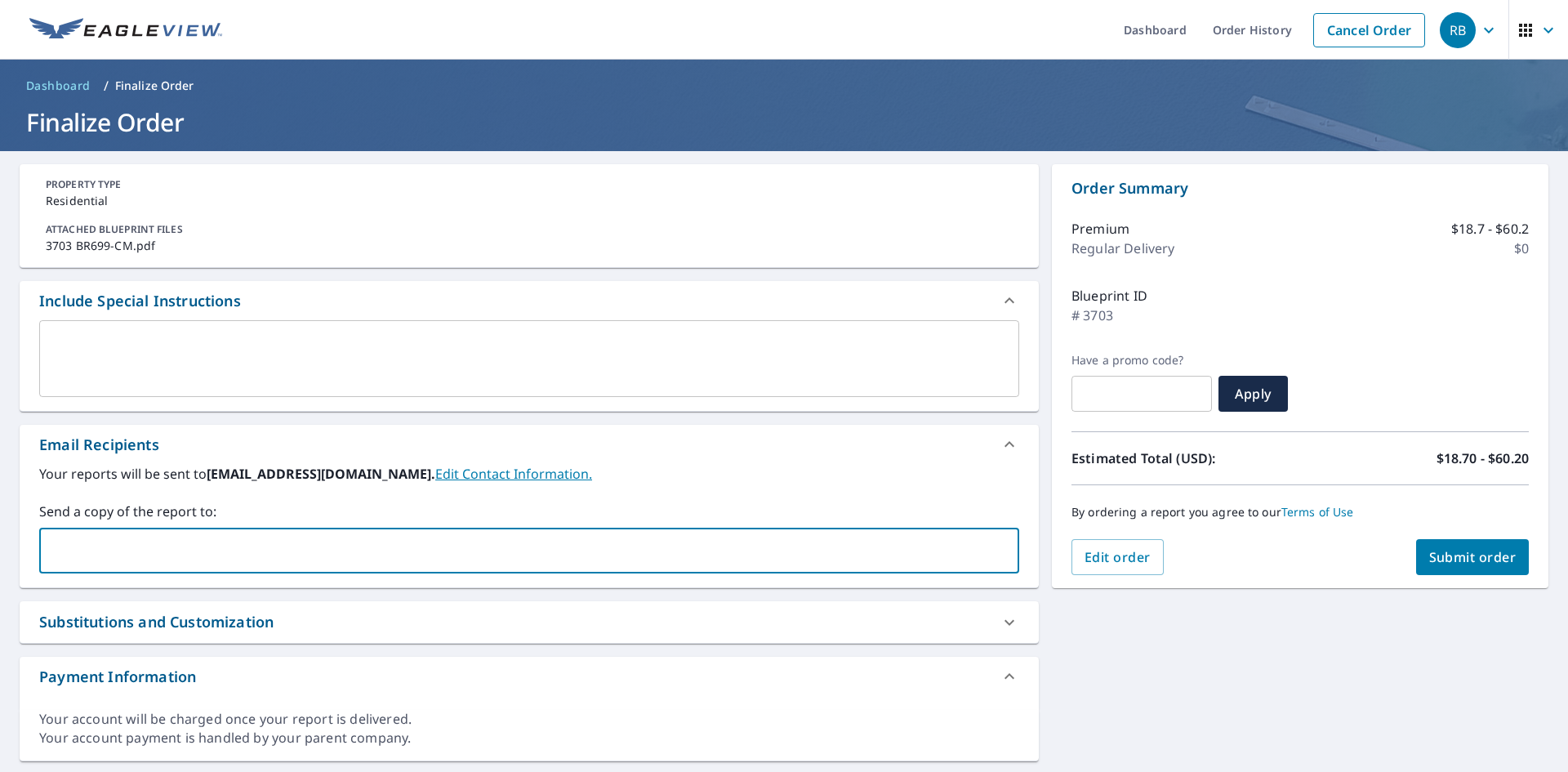
type input "[PERSON_NAME][EMAIL_ADDRESS][PERSON_NAME][DOMAIN_NAME]"
checkbox input "true"
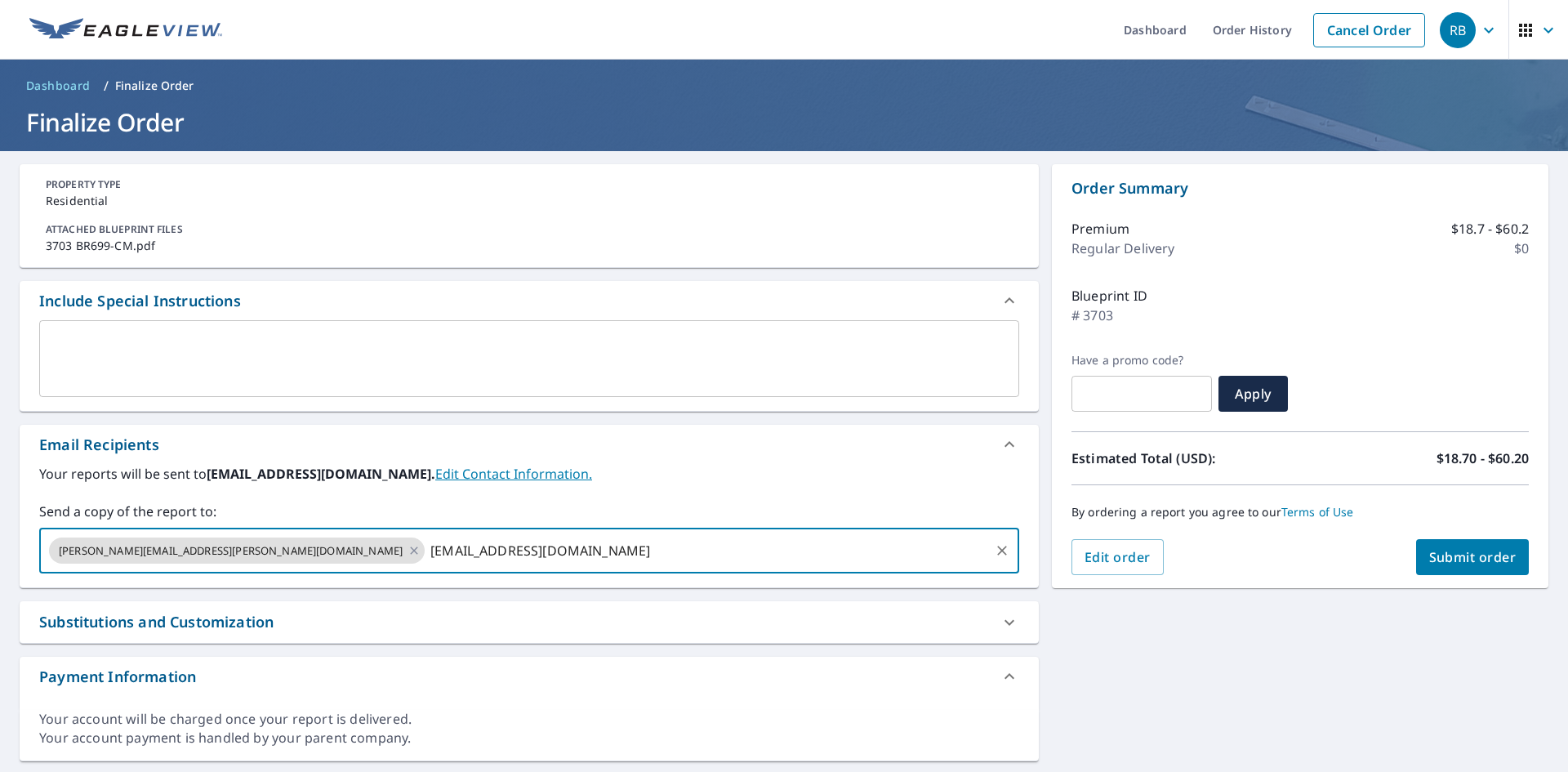
type input "[EMAIL_ADDRESS][DOMAIN_NAME]"
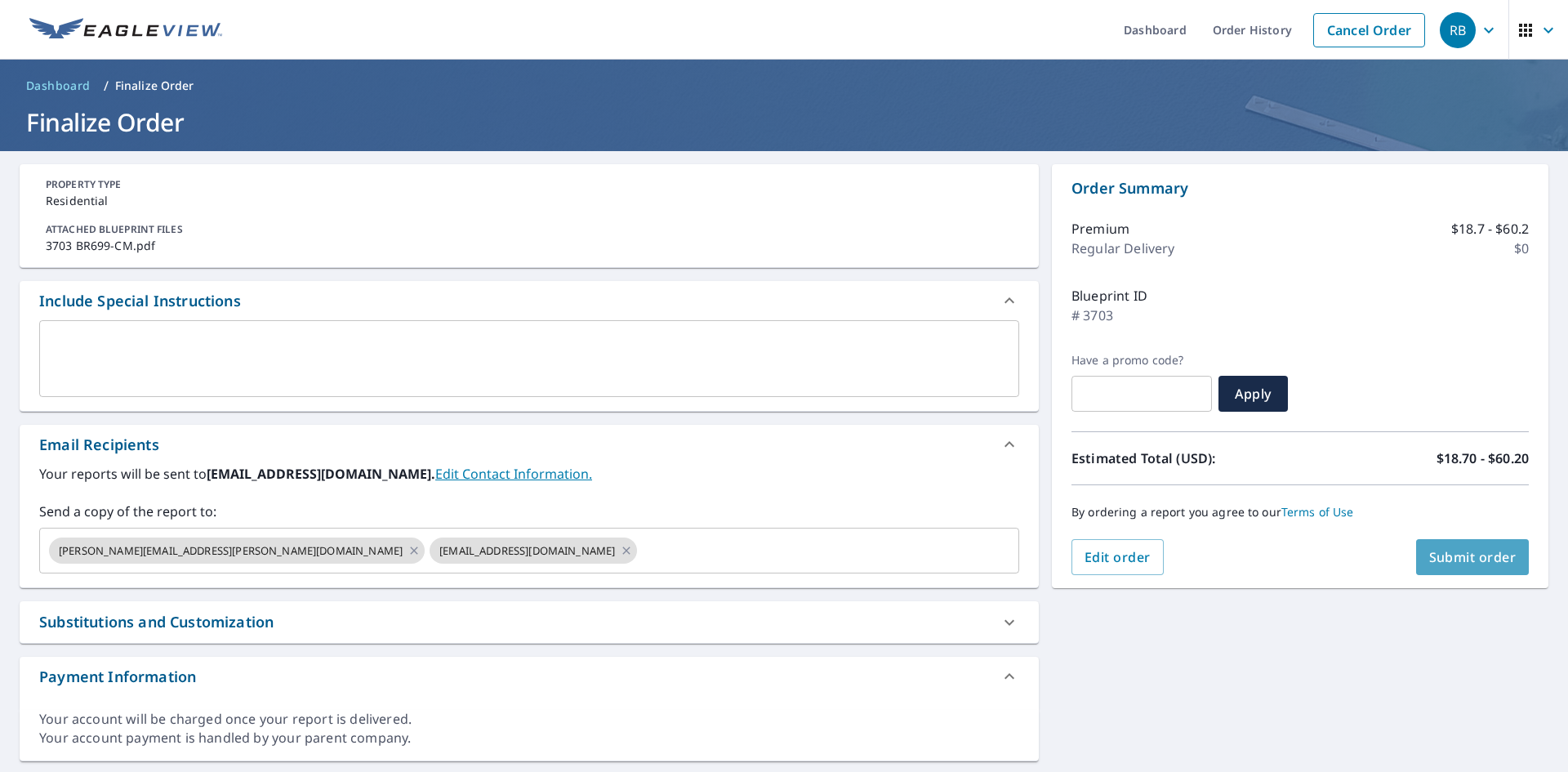
click at [1452, 563] on span "Submit order" at bounding box center [1472, 557] width 87 height 18
checkbox input "true"
